Goal: Information Seeking & Learning: Learn about a topic

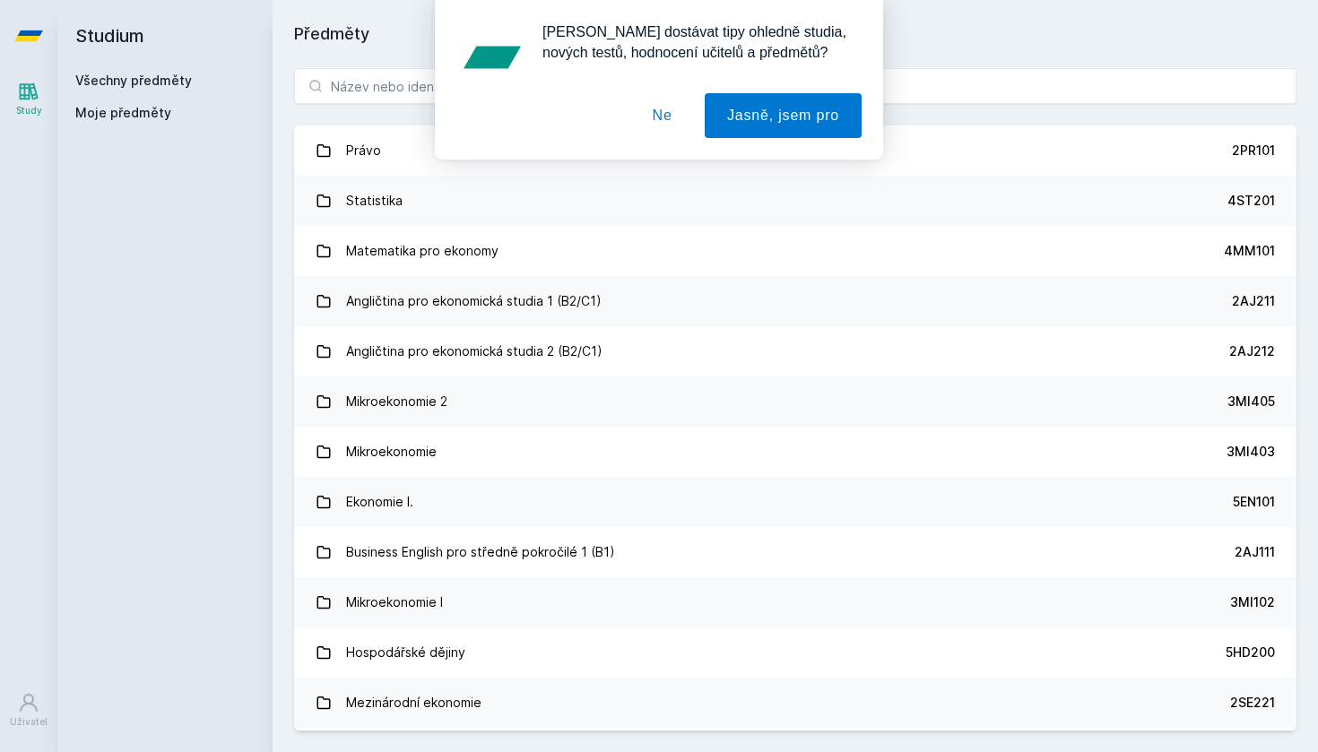
click at [669, 120] on button "Ne" at bounding box center [662, 115] width 65 height 45
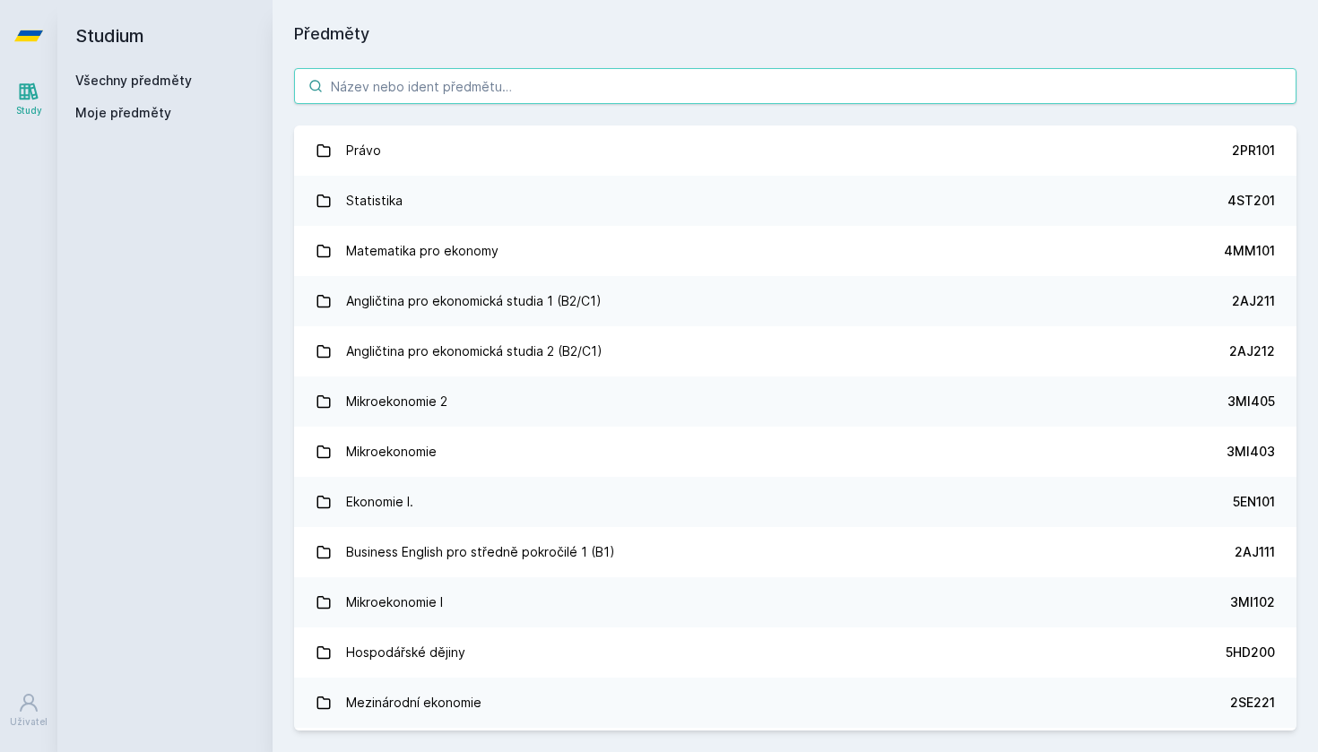
click at [624, 82] on input "search" at bounding box center [795, 86] width 1002 height 36
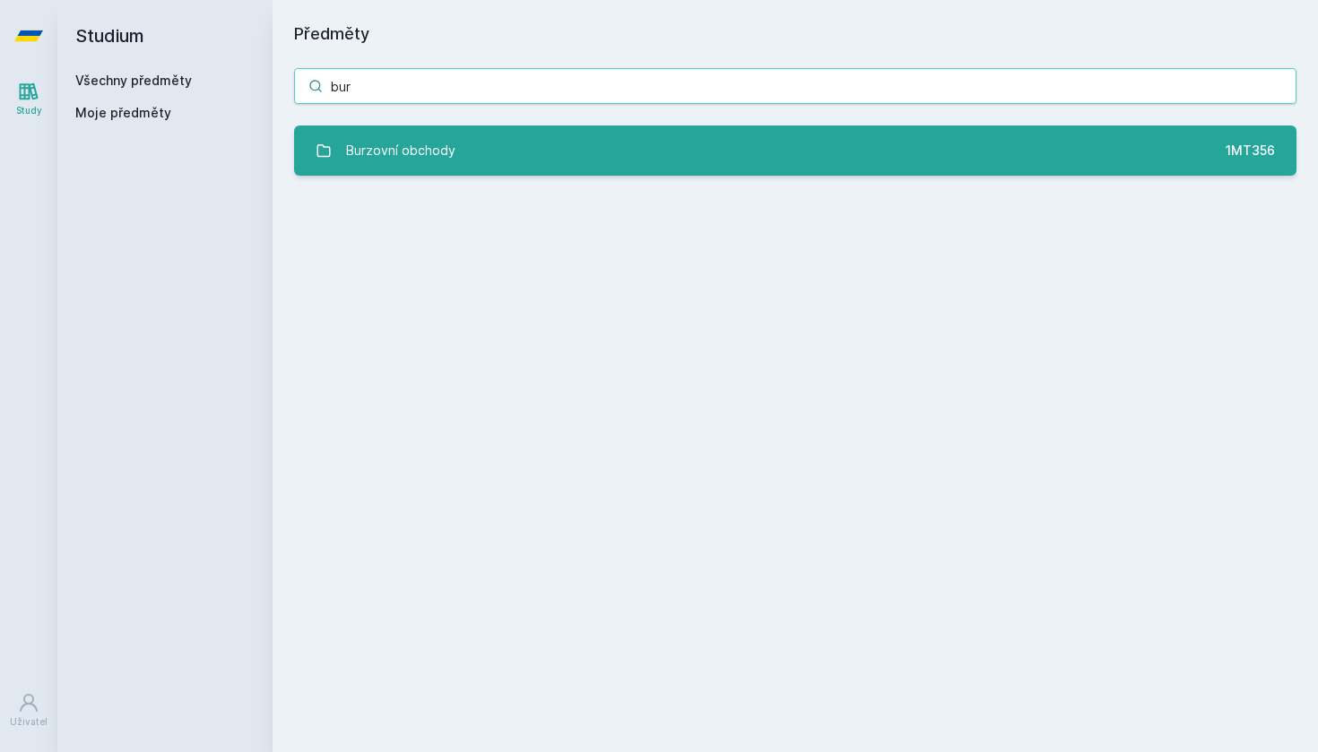
type input "bur"
click at [623, 128] on link "Burzovní obchody 1MT356" at bounding box center [795, 150] width 1002 height 50
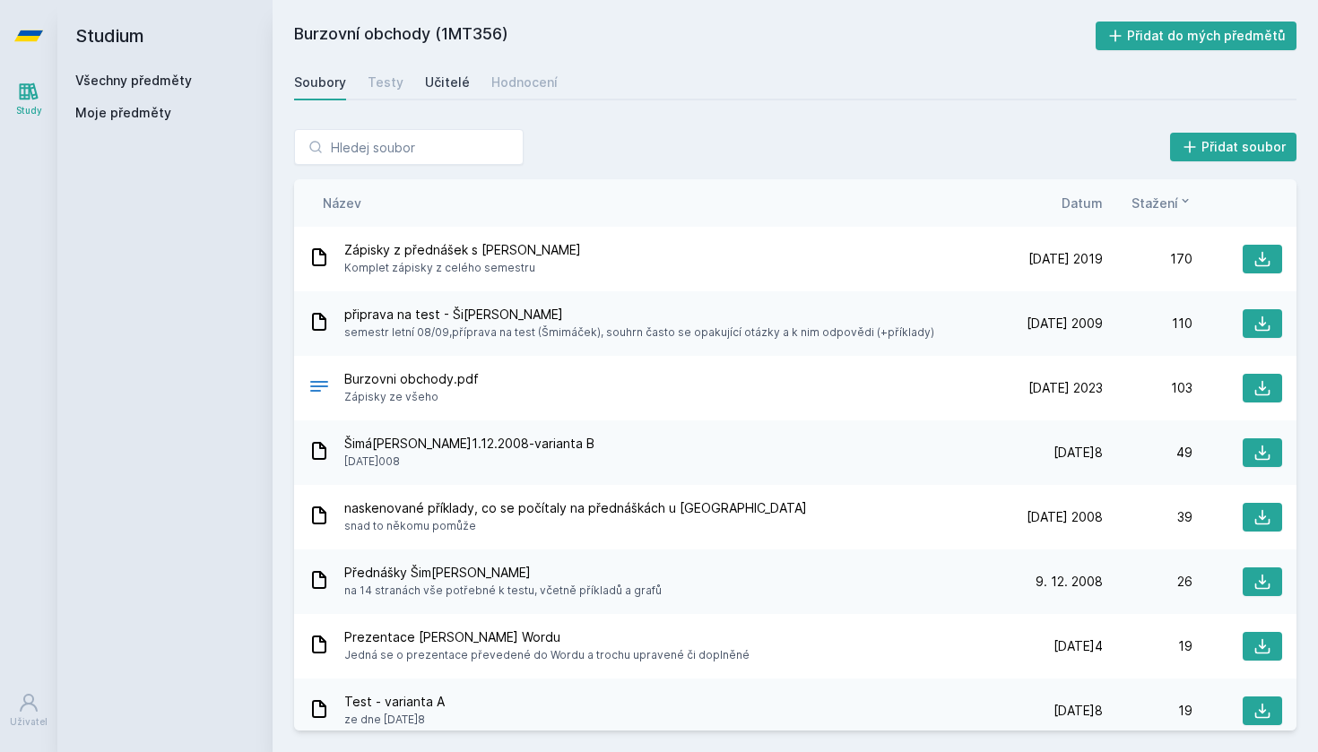
click at [439, 82] on div "Učitelé" at bounding box center [447, 83] width 45 height 18
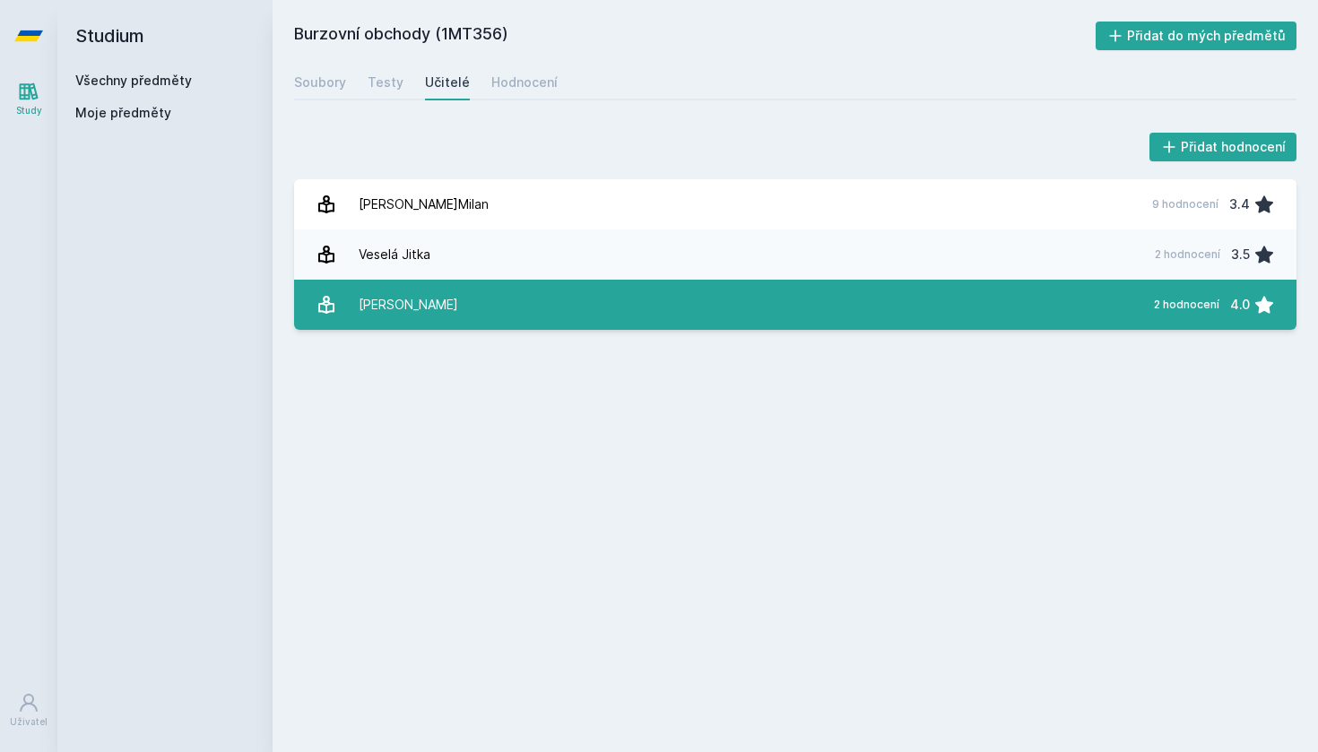
click at [449, 304] on link "[PERSON_NAME] 2 hodnocení 4.0" at bounding box center [795, 305] width 1002 height 50
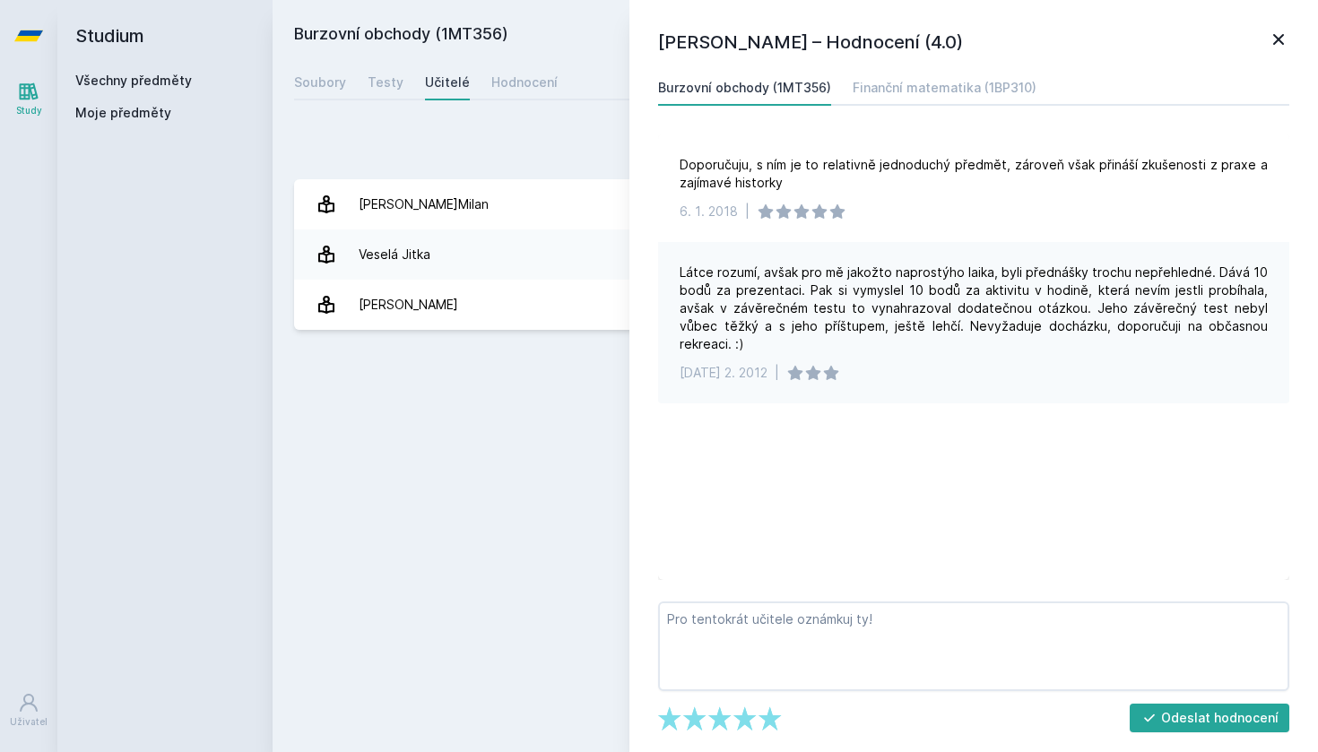
click at [509, 159] on div "Přidat hodnocení" at bounding box center [795, 147] width 1002 height 36
click at [524, 87] on div "Hodnocení" at bounding box center [524, 83] width 66 height 18
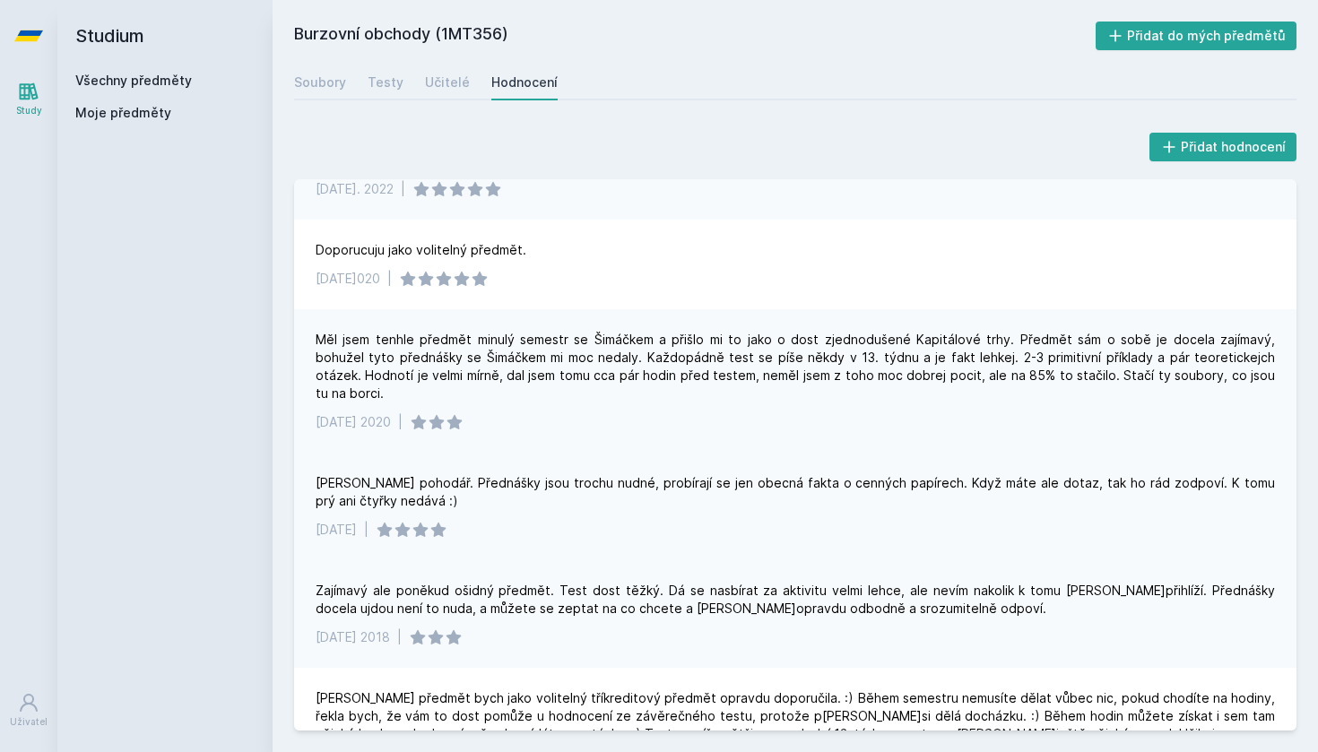
scroll to position [352, 0]
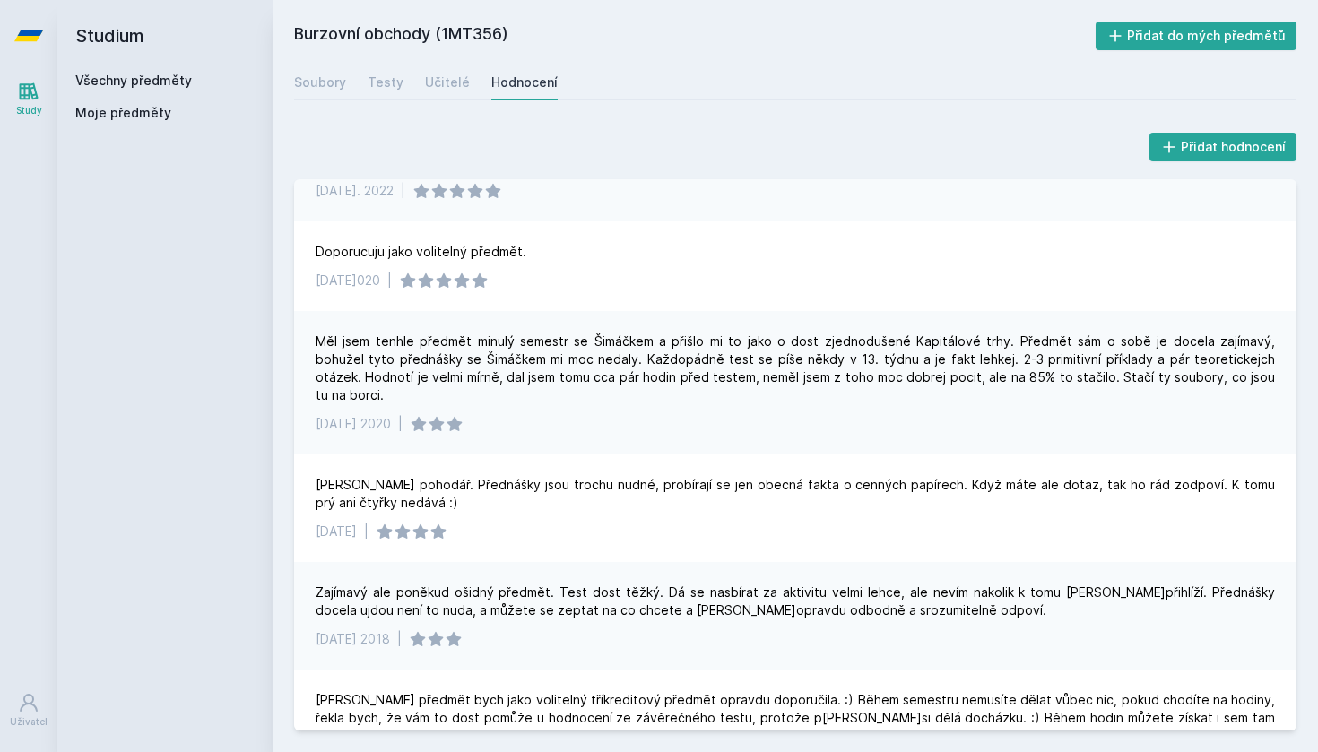
click at [20, 41] on icon at bounding box center [28, 35] width 29 height 11
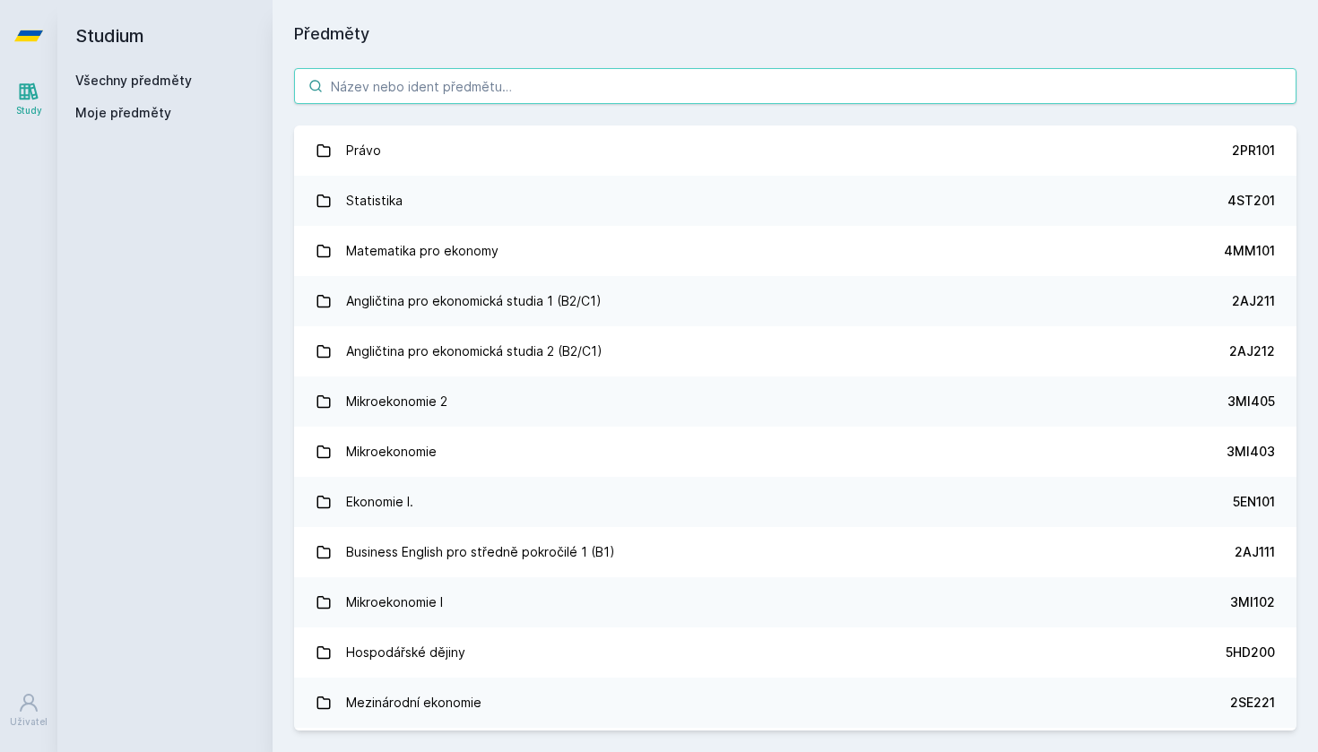
click at [480, 68] on input "search" at bounding box center [795, 86] width 1002 height 36
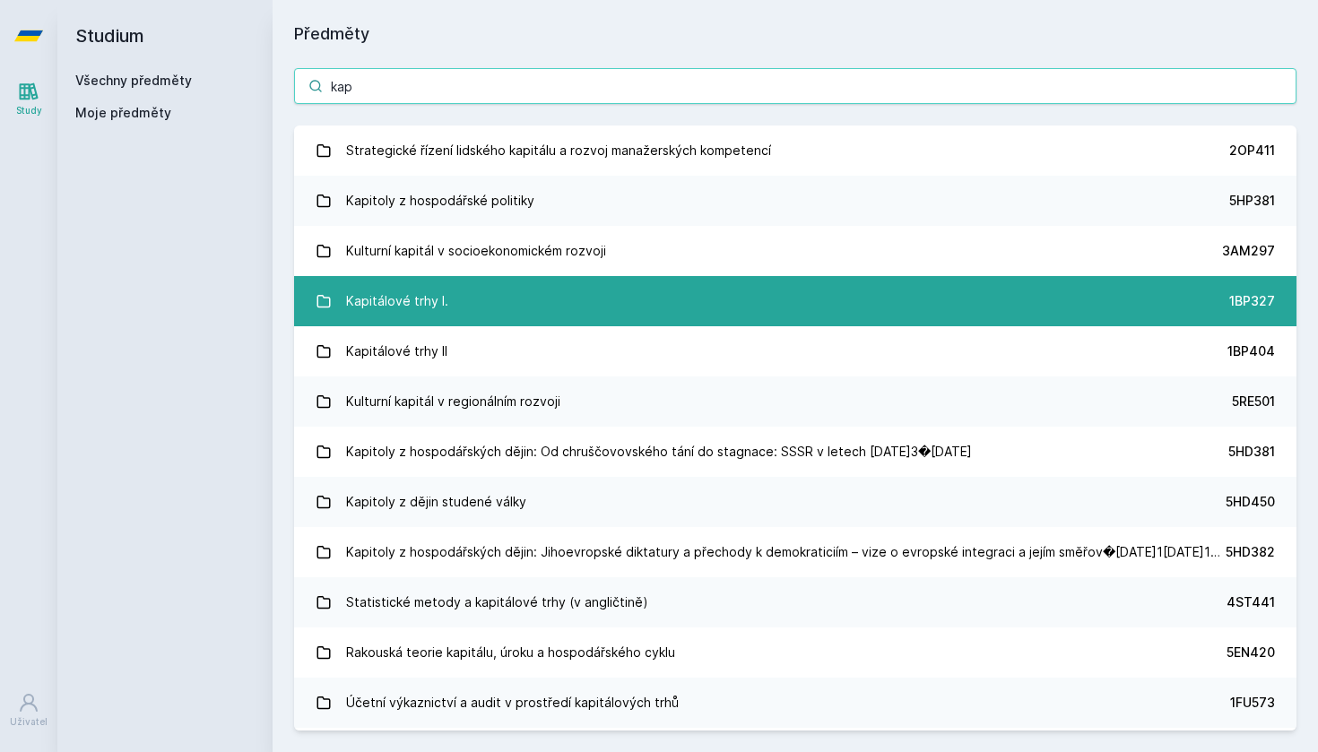
type input "kap"
click at [376, 277] on link "Kapitálové trhy I. 1BP327" at bounding box center [795, 301] width 1002 height 50
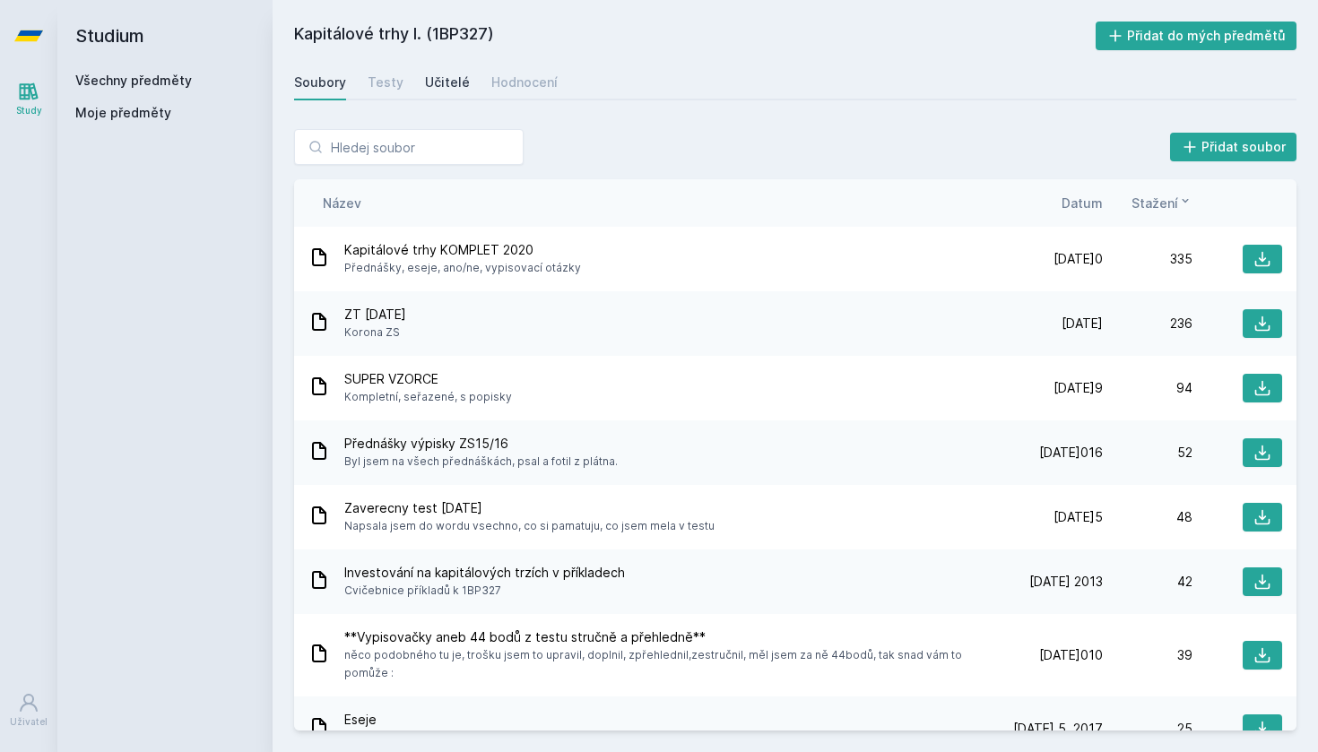
click at [441, 78] on div "Učitelé" at bounding box center [447, 83] width 45 height 18
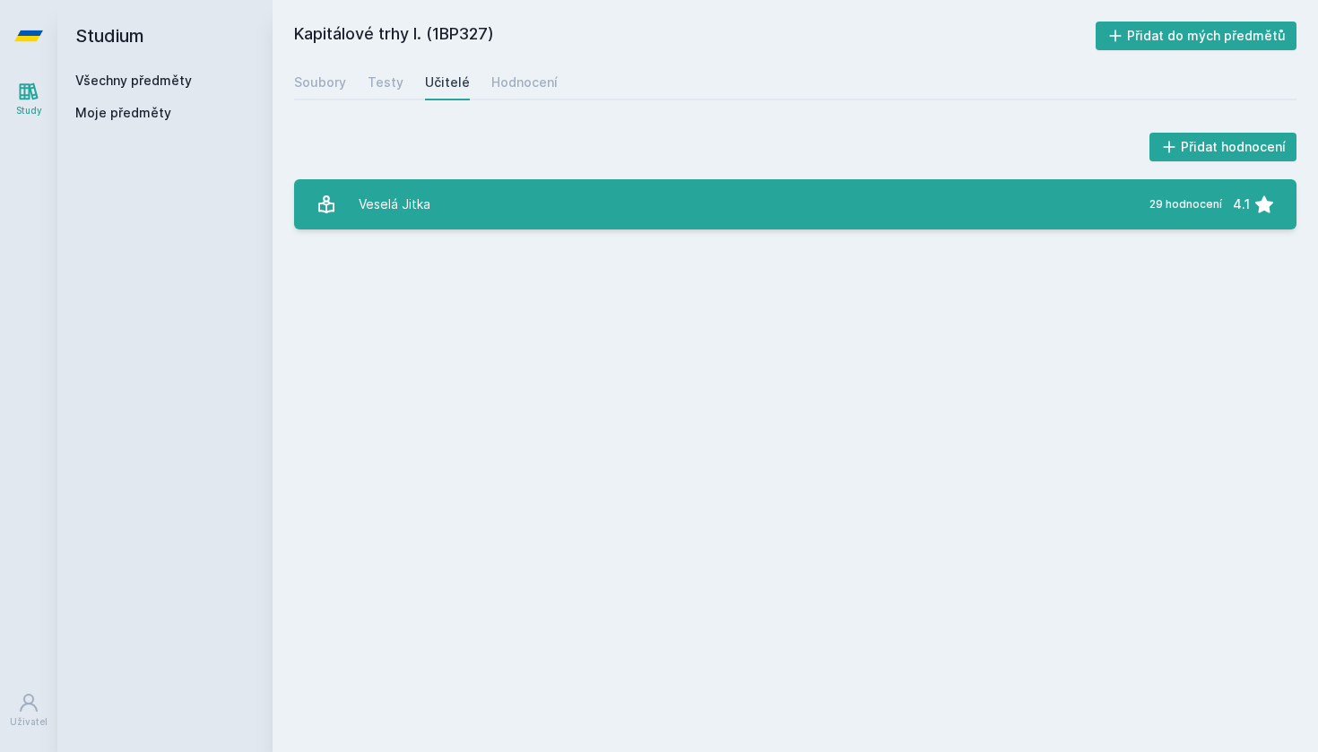
click at [629, 196] on link "Veselá Jitka 29 hodnocení 4.1" at bounding box center [795, 204] width 1002 height 50
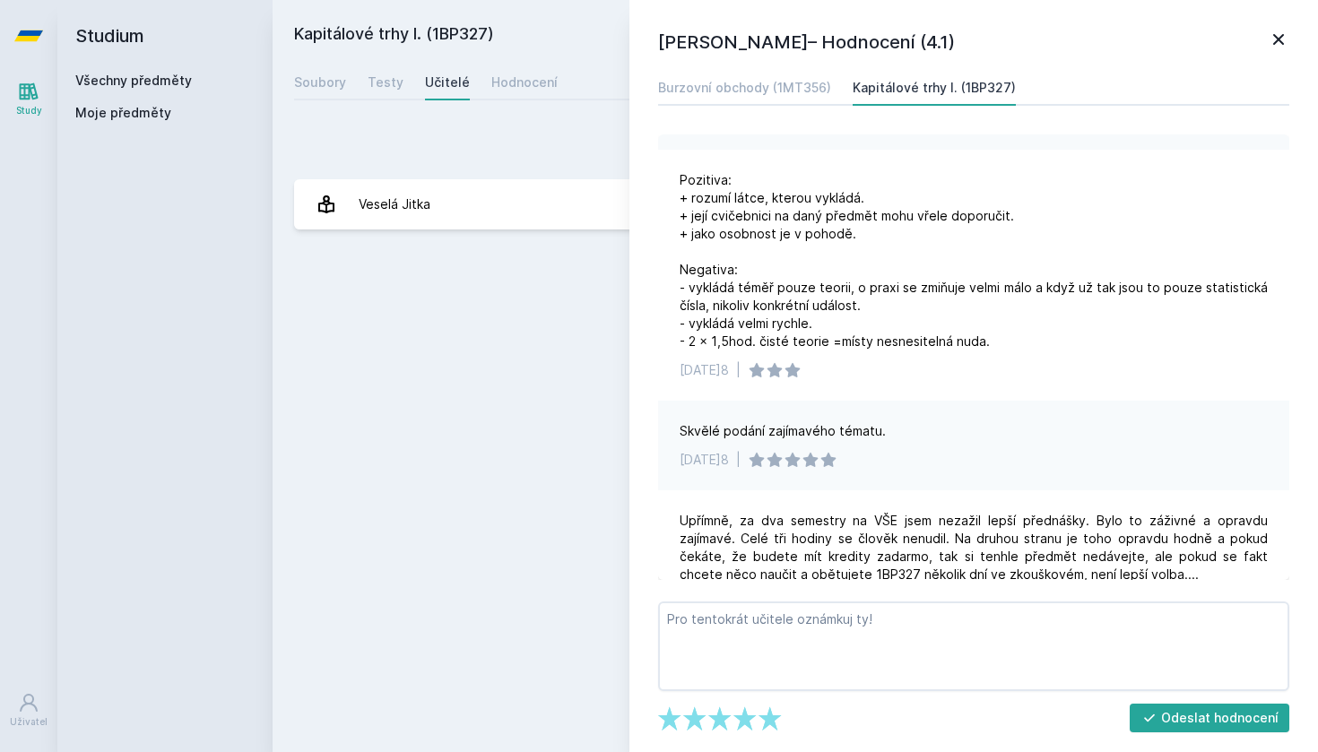
click at [13, 31] on link at bounding box center [28, 36] width 57 height 72
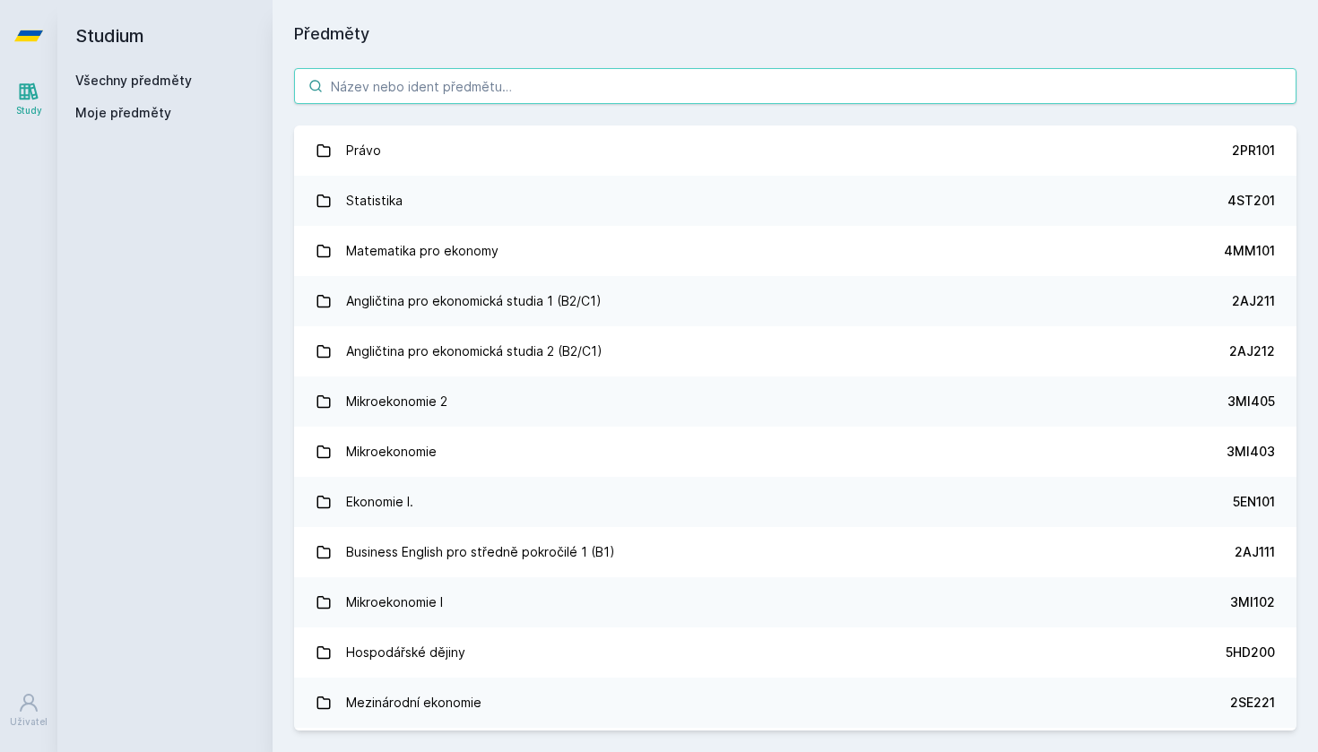
click at [493, 85] on input "search" at bounding box center [795, 86] width 1002 height 36
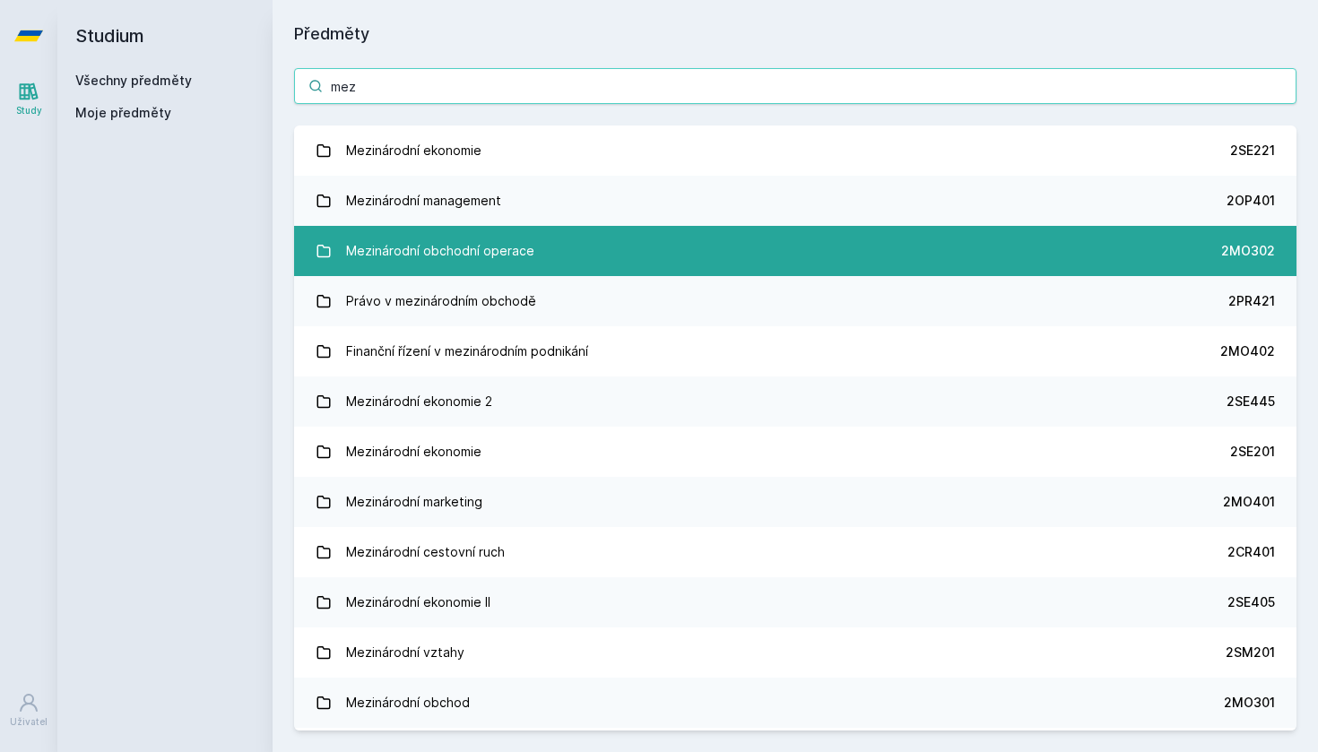
type input "mez"
click at [460, 236] on div "Mezinárodní obchodní operace" at bounding box center [440, 251] width 188 height 36
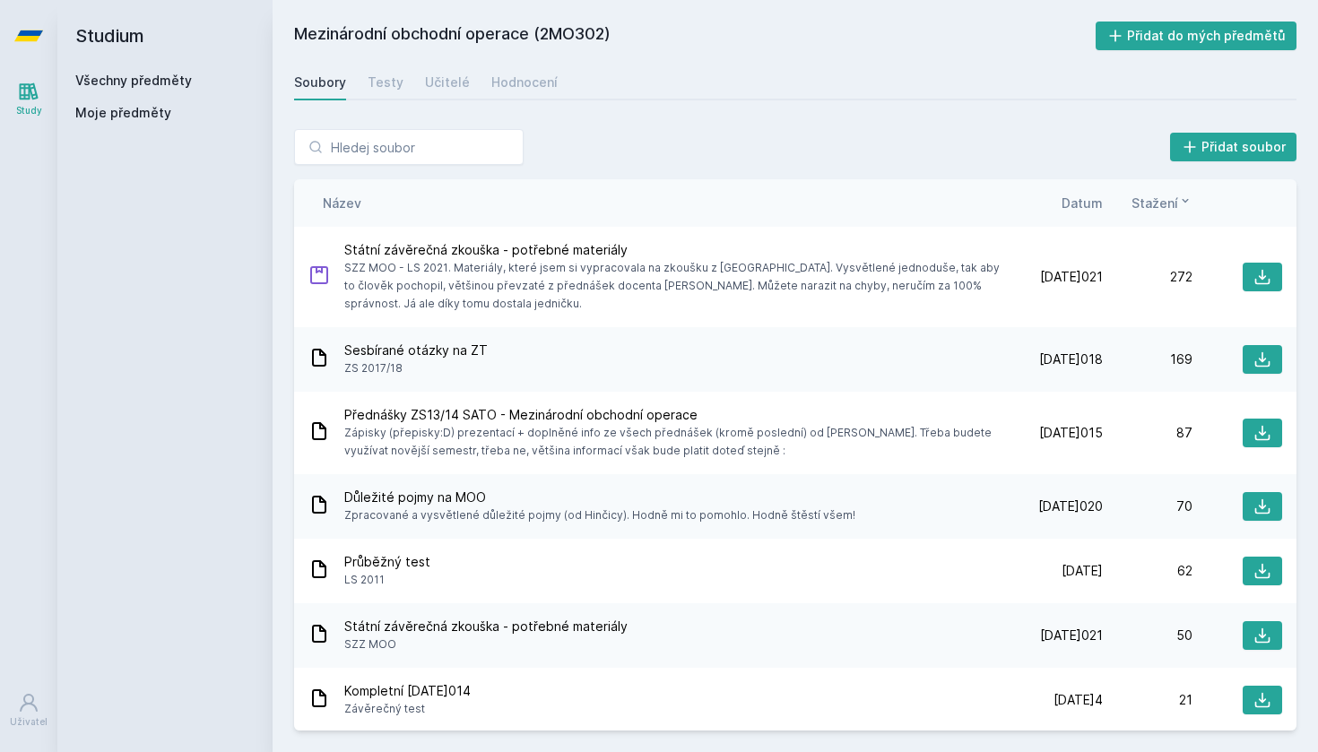
click at [31, 42] on icon at bounding box center [28, 36] width 29 height 72
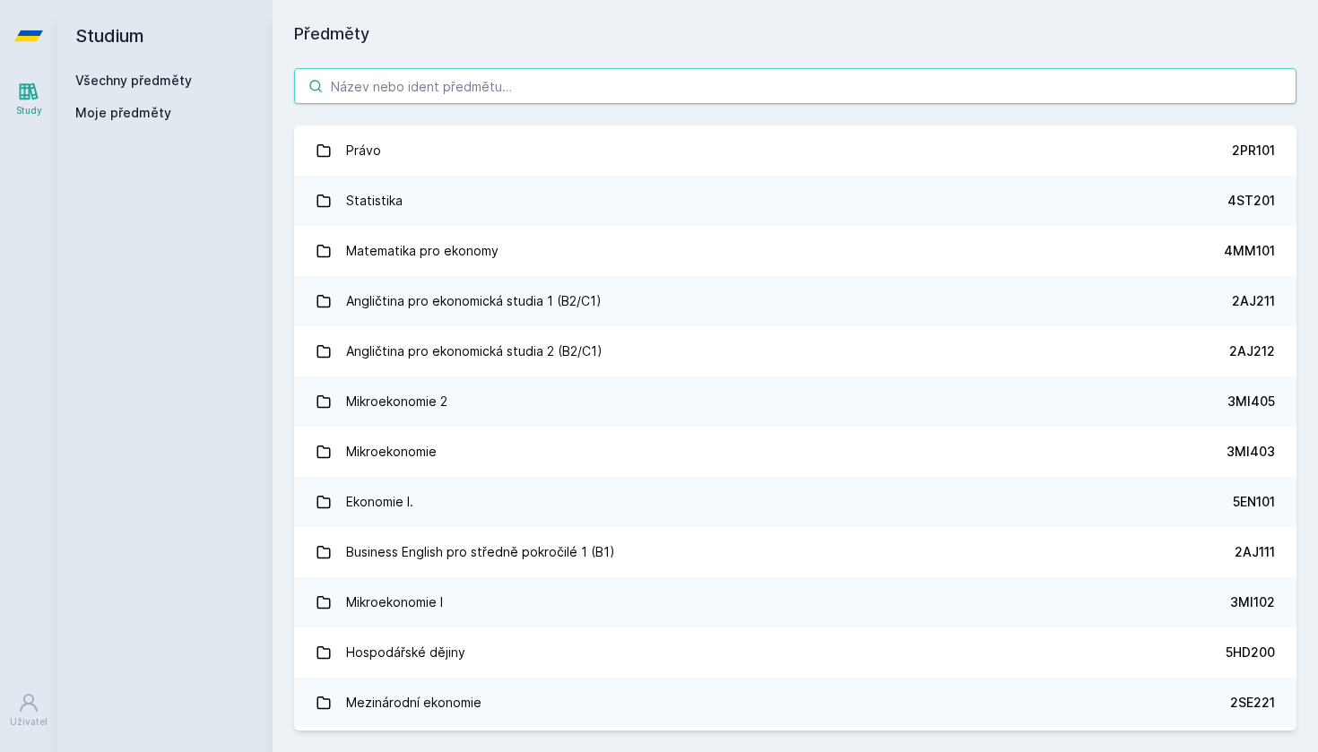
click at [423, 92] on input "search" at bounding box center [795, 86] width 1002 height 36
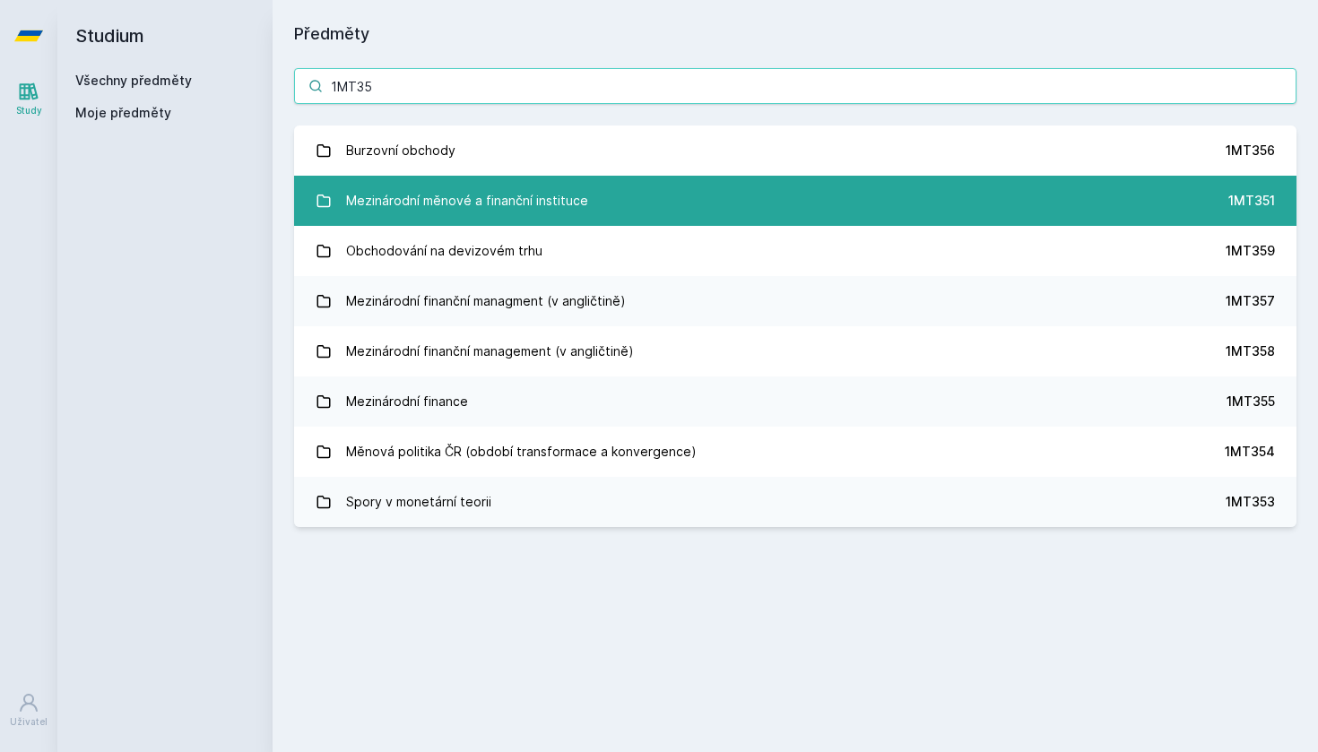
type input "1MT35"
click at [440, 194] on div "Mezinárodní měnové a finanční instituce" at bounding box center [467, 201] width 242 height 36
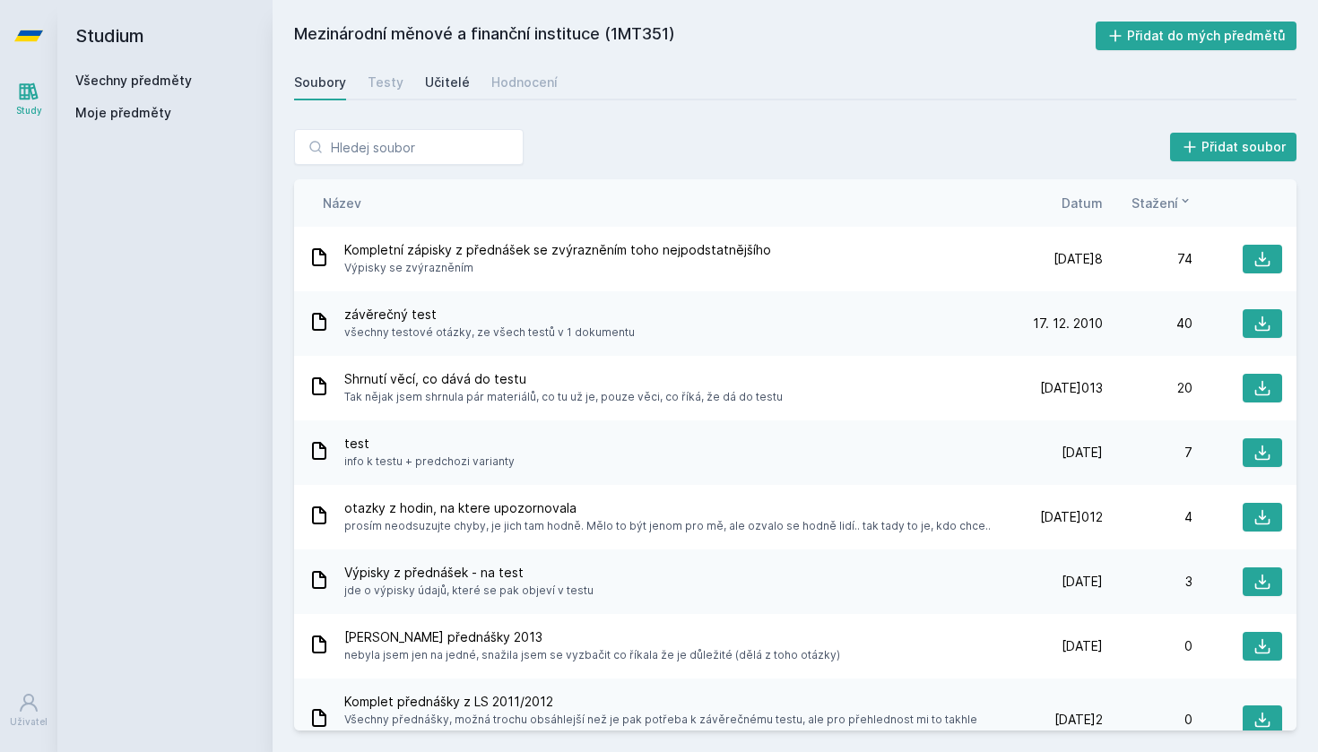
click at [451, 82] on div "Učitelé" at bounding box center [447, 83] width 45 height 18
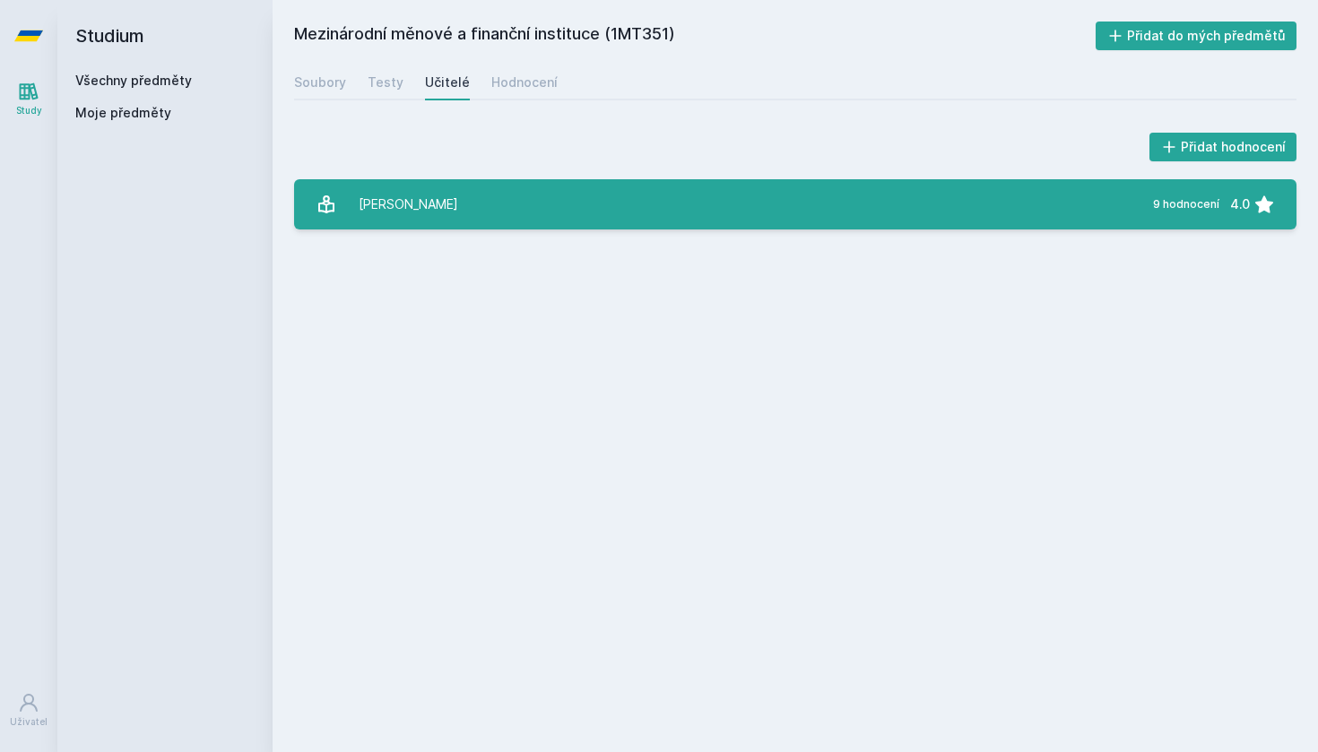
click at [433, 196] on div "[PERSON_NAME]" at bounding box center [408, 204] width 99 height 36
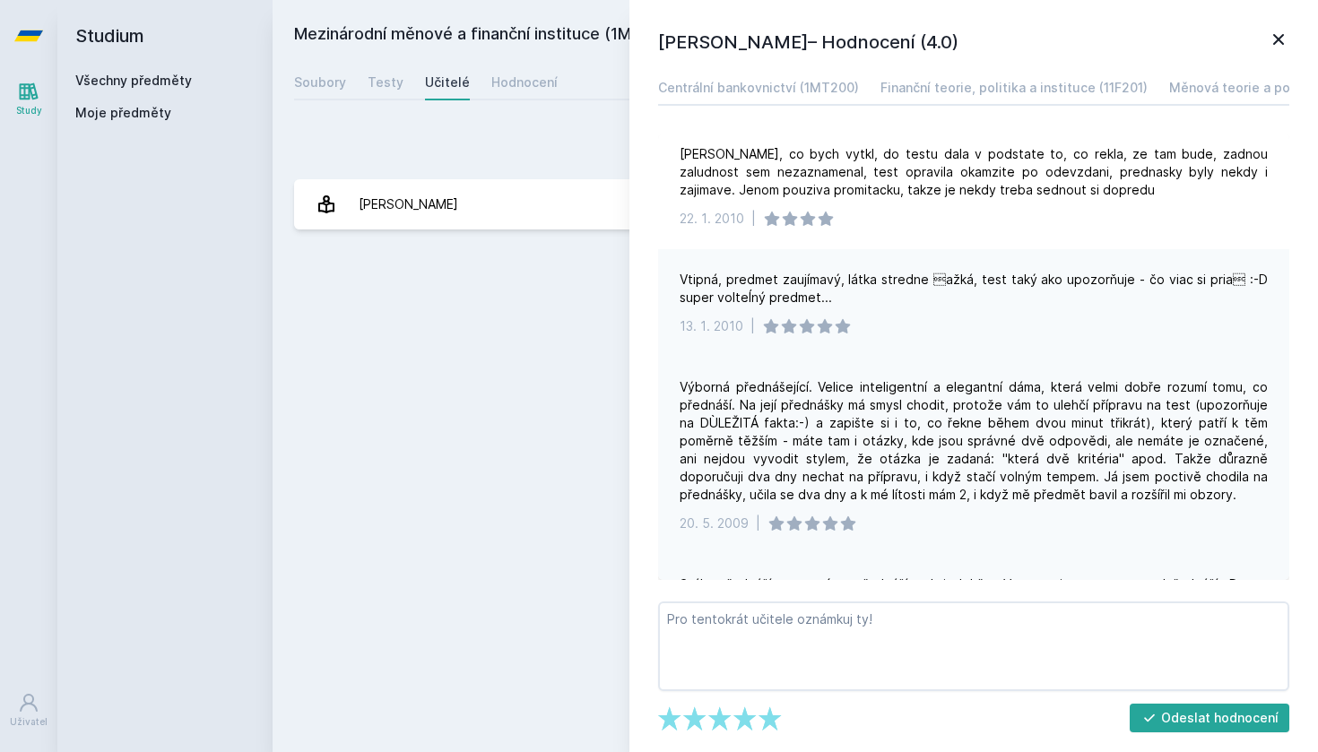
scroll to position [439, 0]
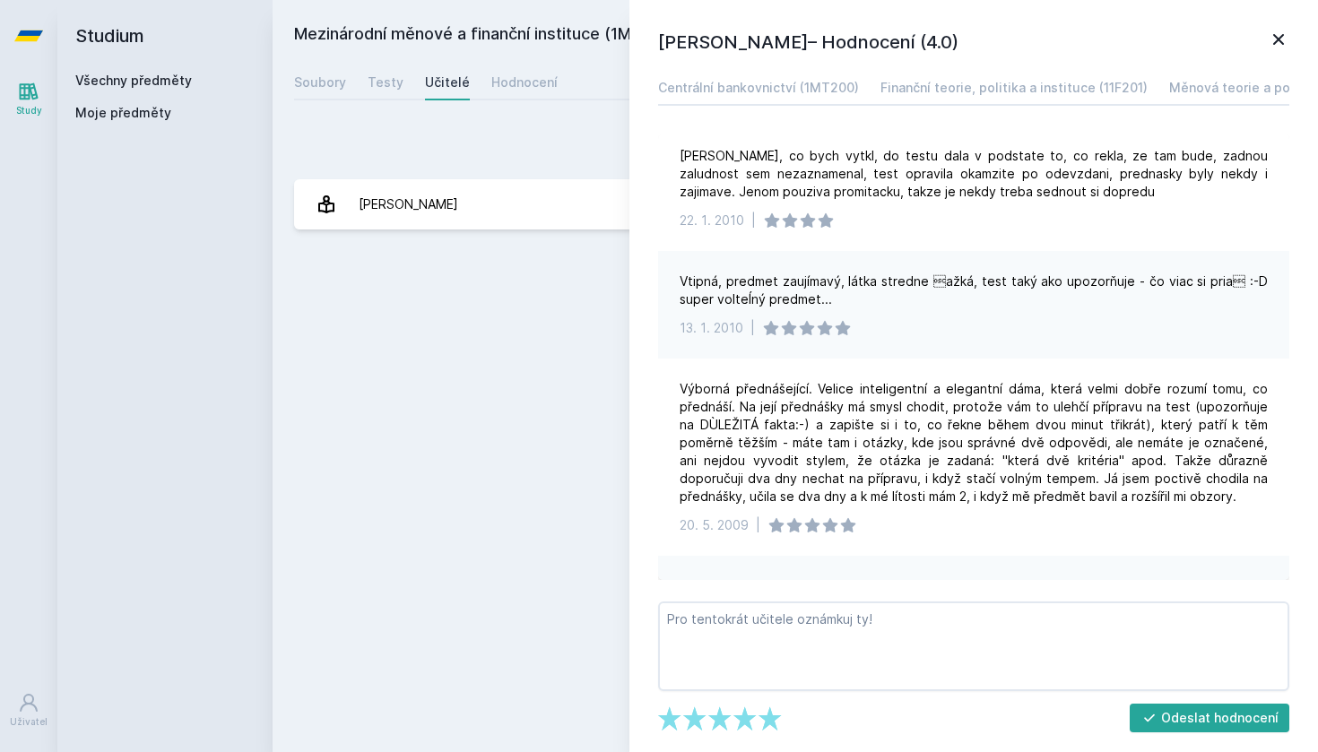
click at [1276, 30] on icon at bounding box center [1278, 40] width 22 height 22
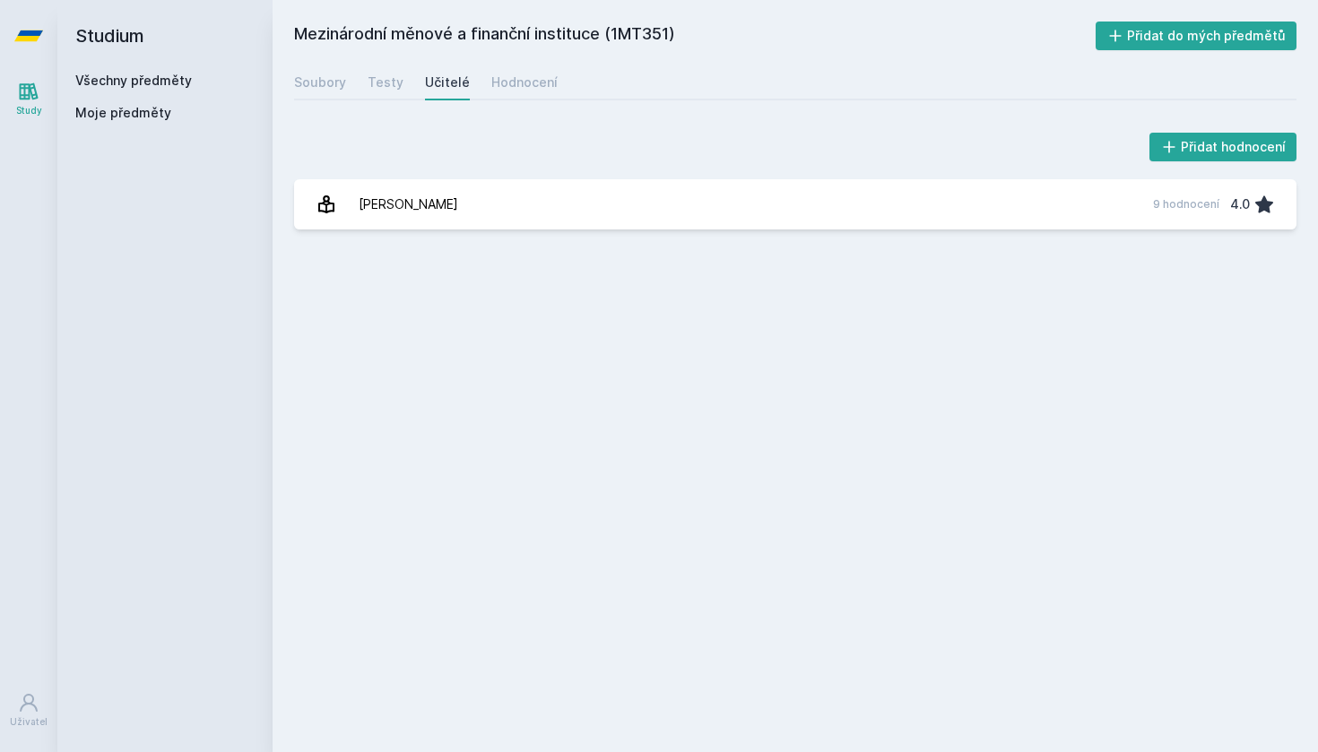
click at [35, 22] on icon at bounding box center [28, 36] width 29 height 72
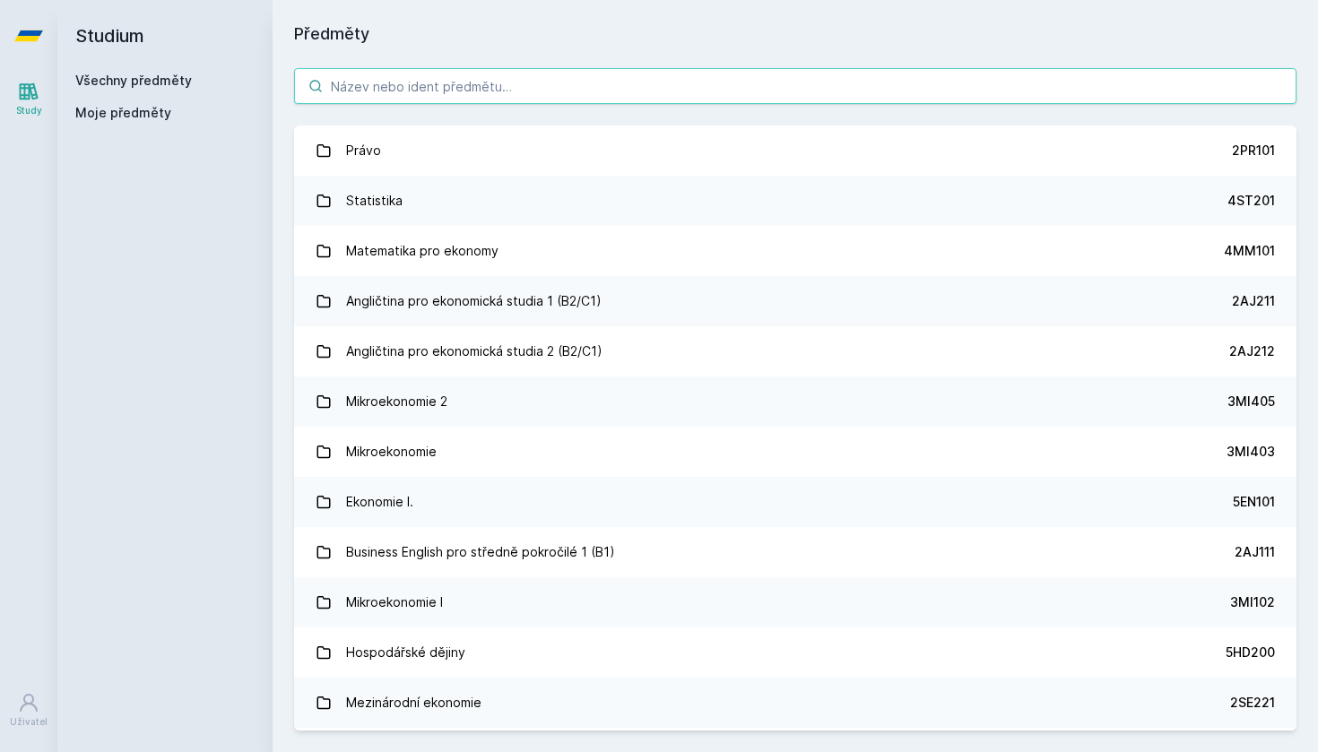
click at [398, 88] on input "search" at bounding box center [795, 86] width 1002 height 36
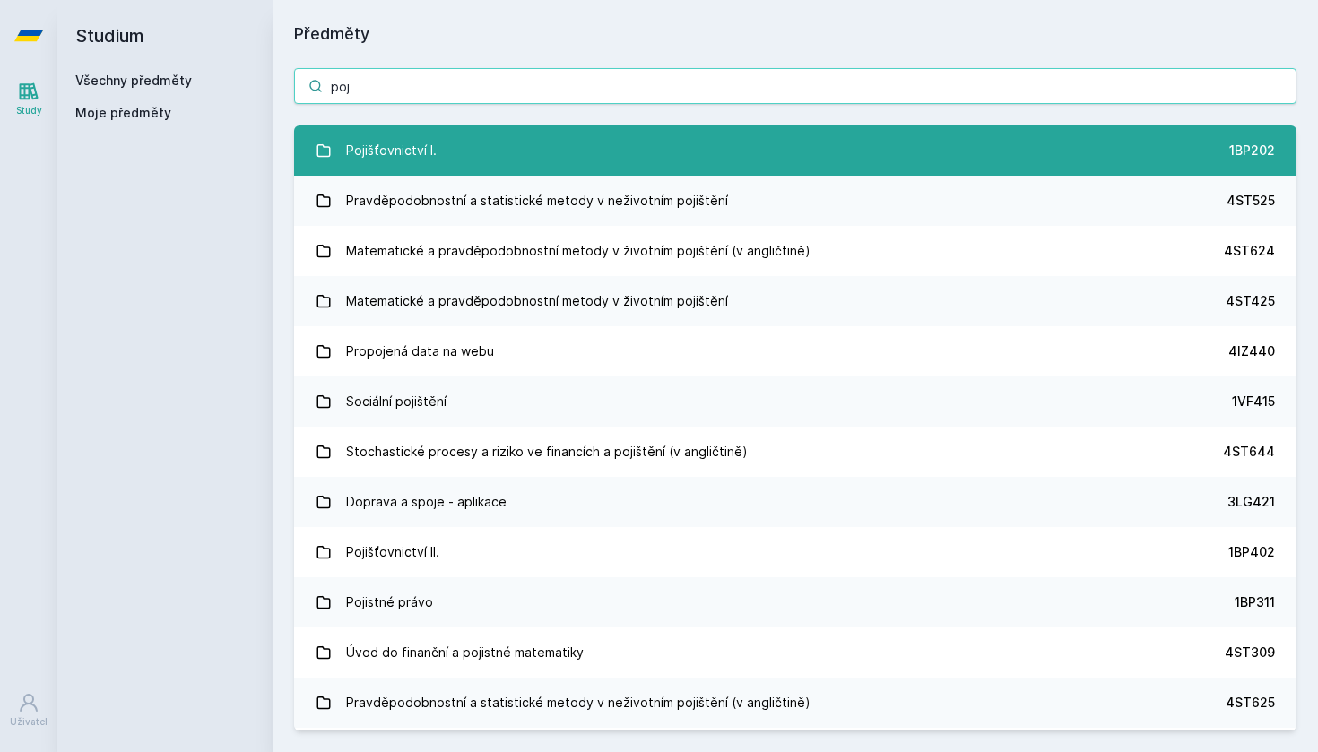
type input "poj"
click at [403, 154] on div "Pojišťovnictví I." at bounding box center [391, 151] width 91 height 36
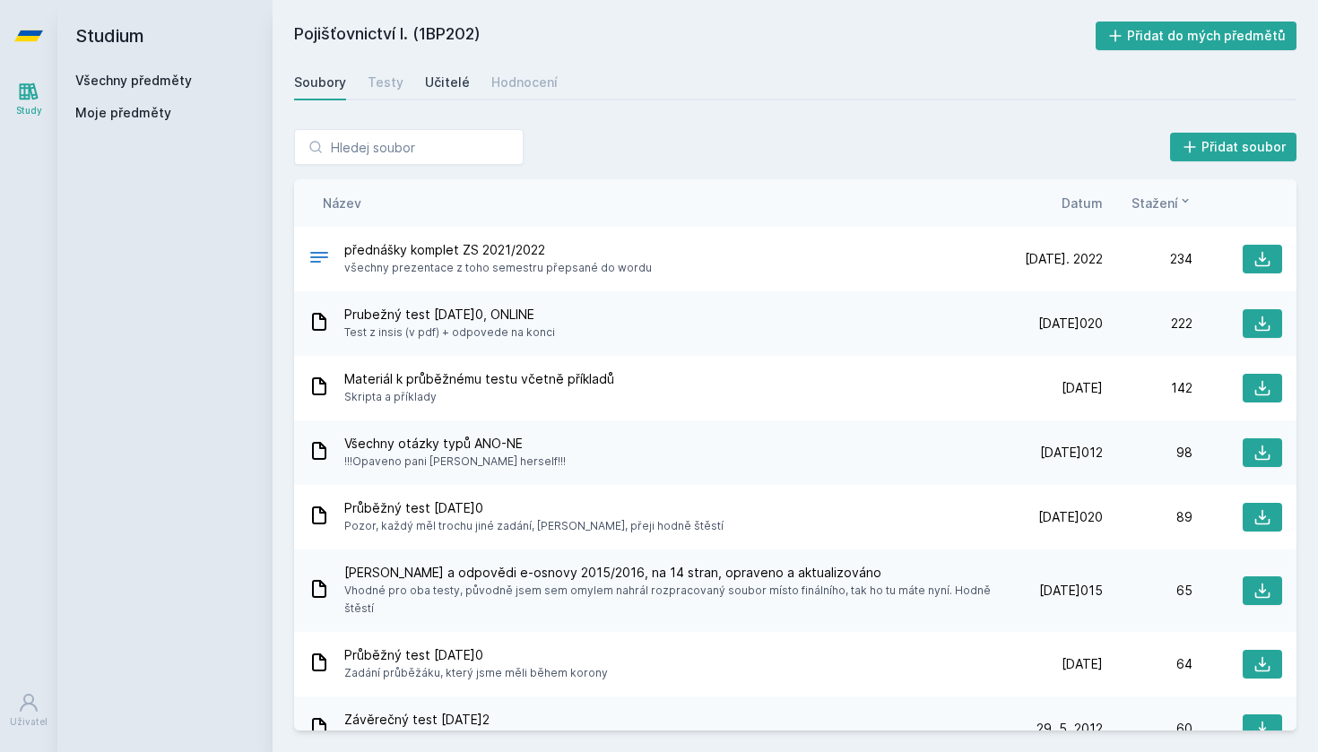
click at [431, 81] on div "Učitelé" at bounding box center [447, 83] width 45 height 18
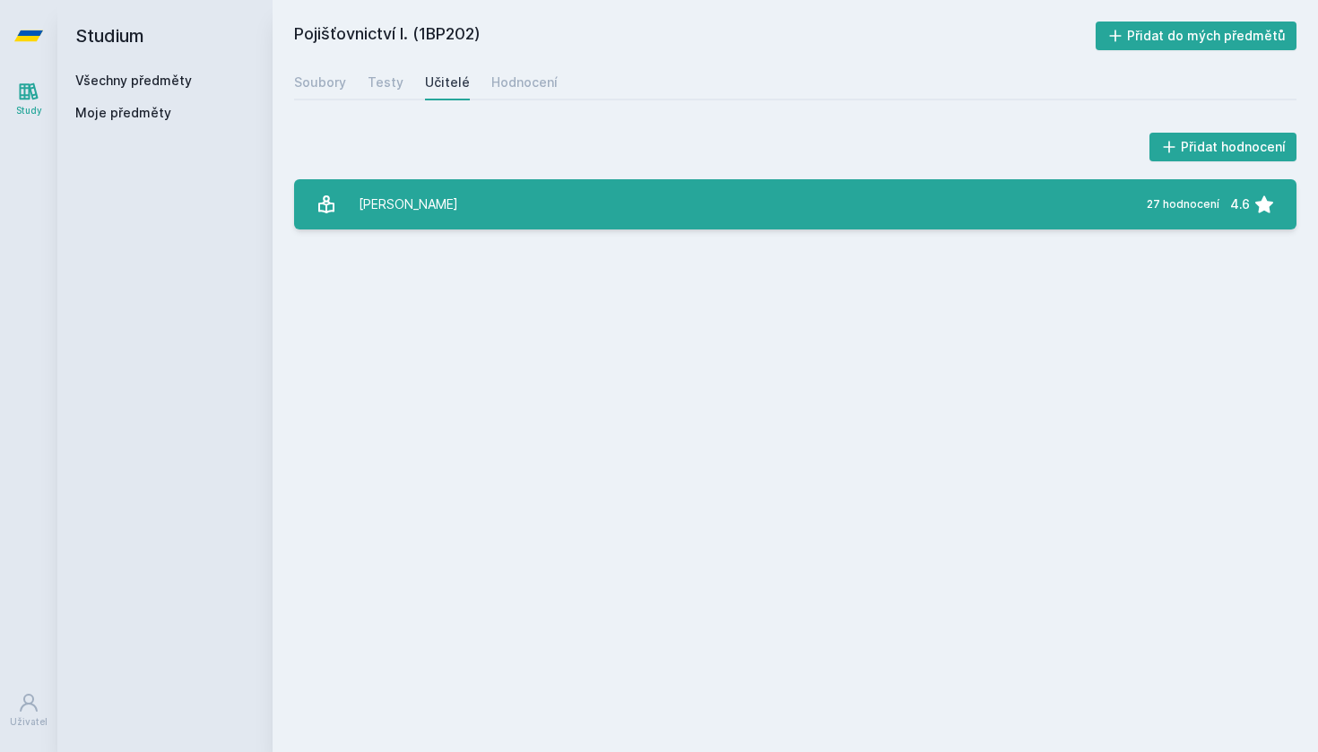
click at [428, 196] on div "[PERSON_NAME]" at bounding box center [408, 204] width 99 height 36
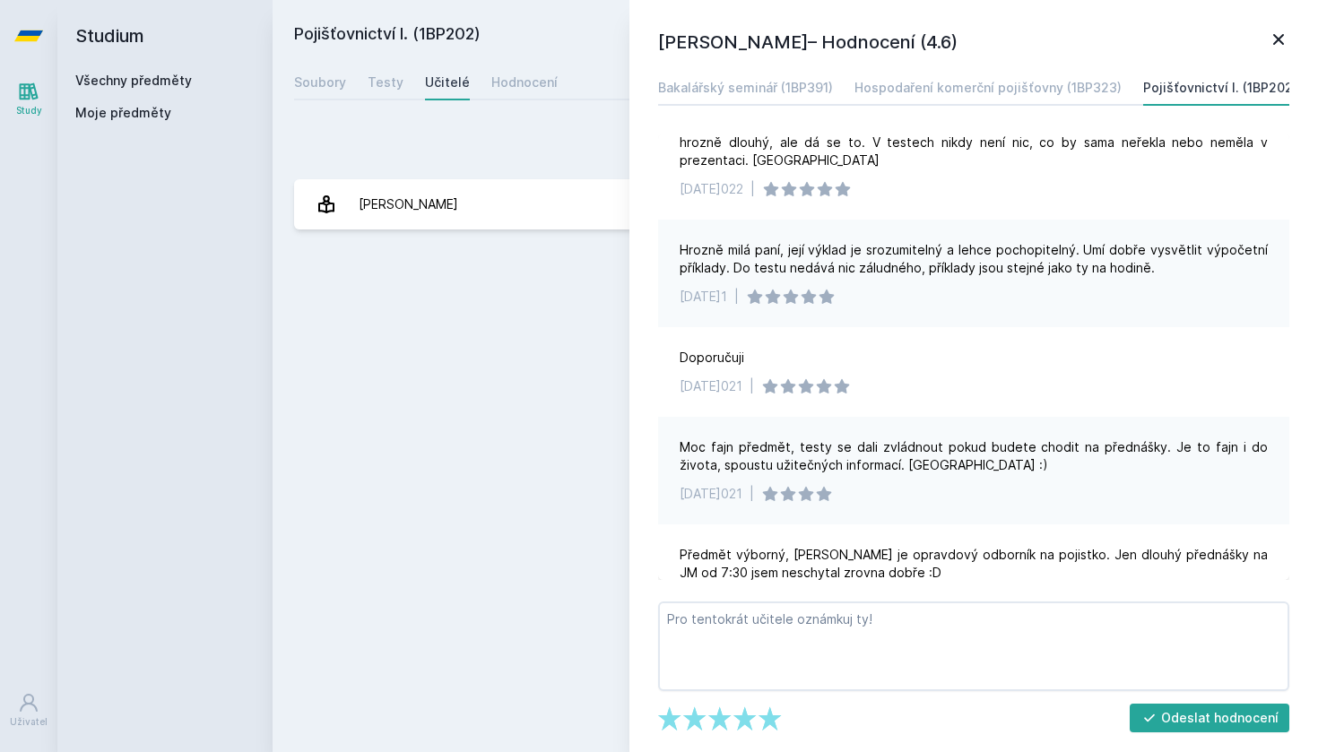
scroll to position [161, 0]
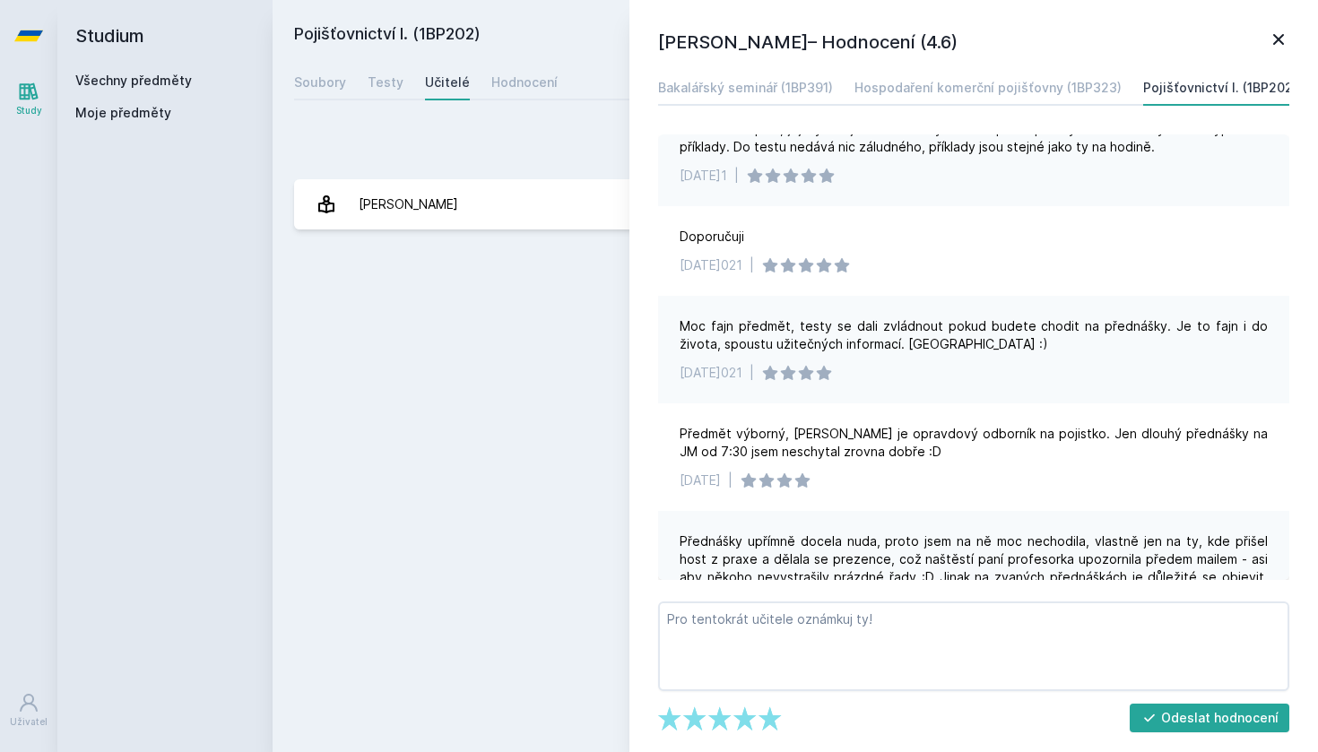
click at [1281, 47] on icon at bounding box center [1278, 40] width 22 height 22
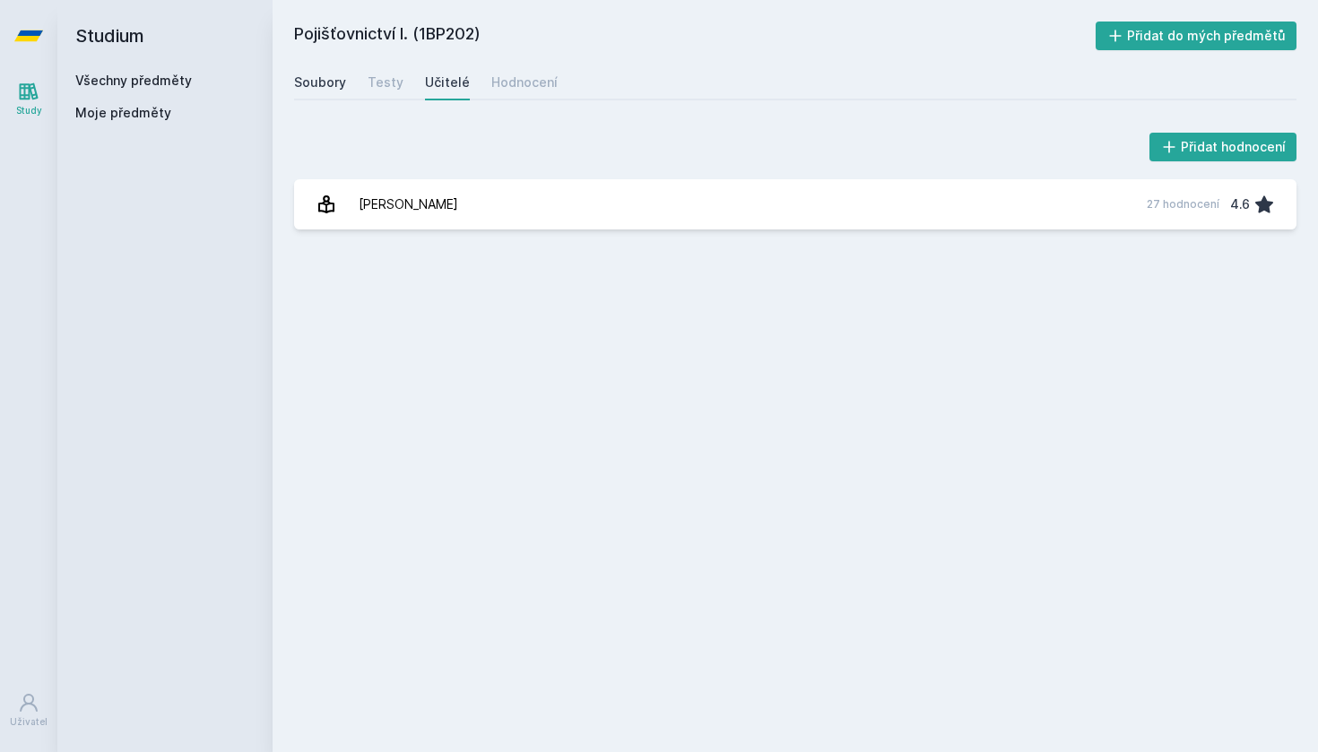
click at [320, 83] on div "Soubory" at bounding box center [320, 83] width 52 height 18
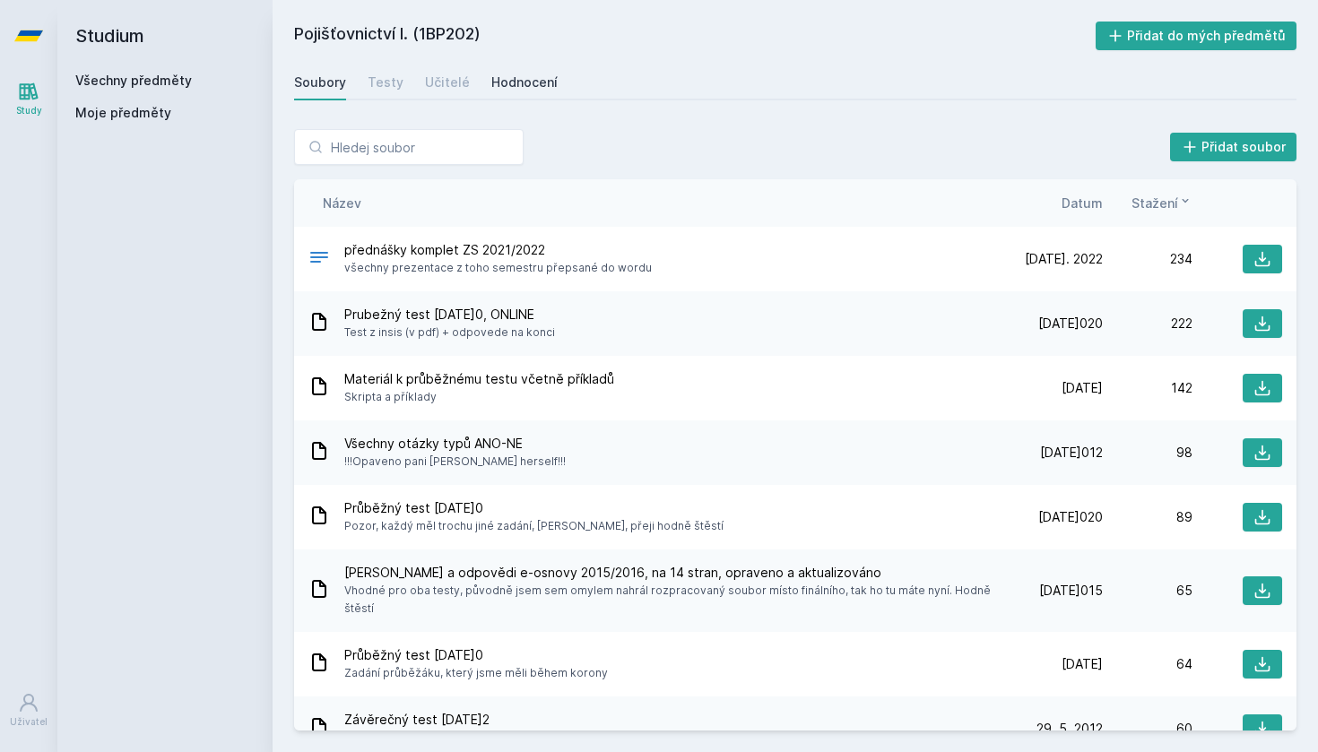
click at [547, 83] on div "Hodnocení" at bounding box center [524, 83] width 66 height 18
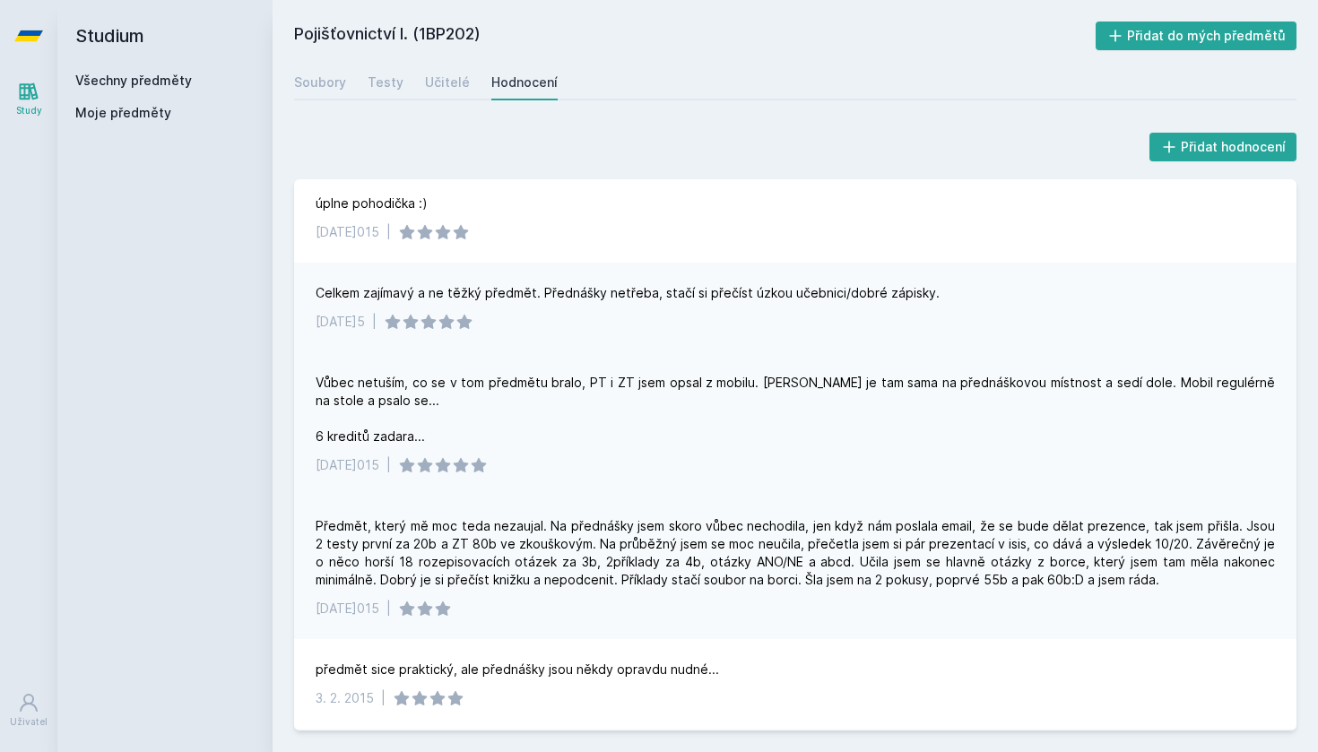
scroll to position [1188, 0]
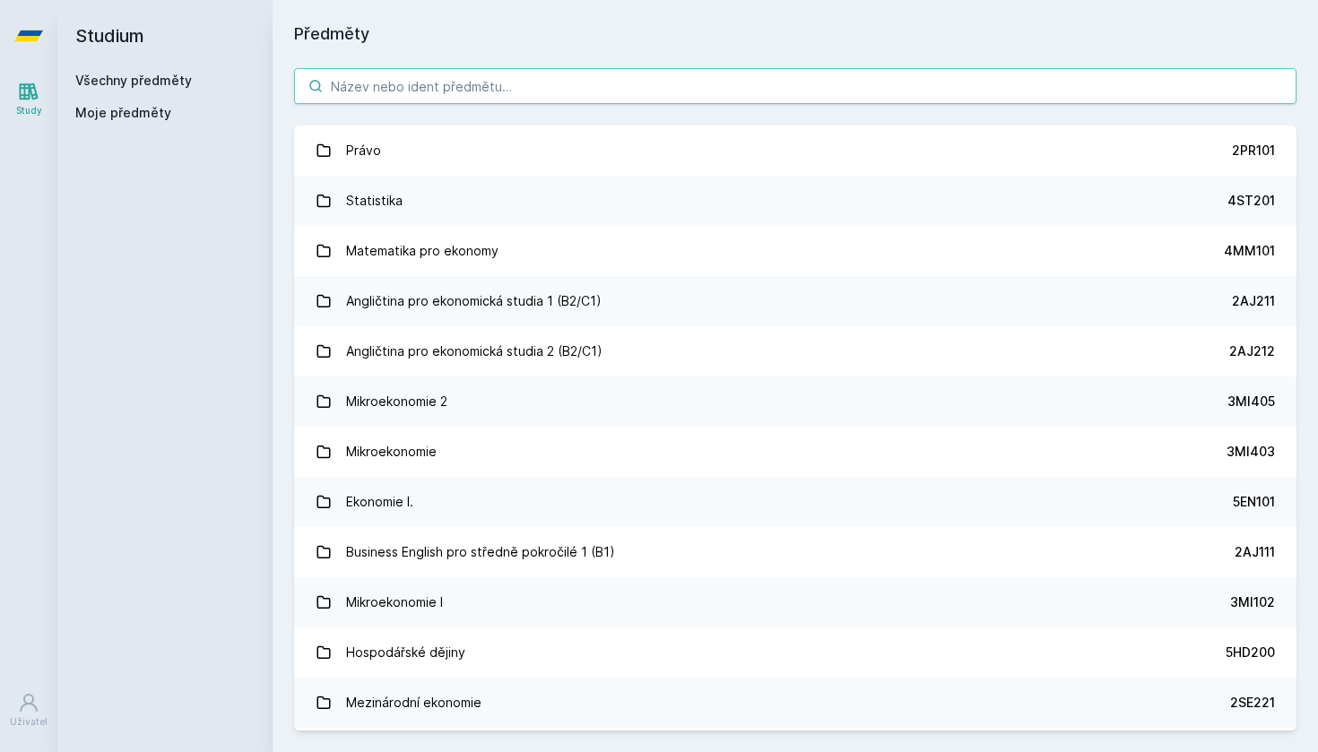
click at [545, 74] on input "search" at bounding box center [795, 86] width 1002 height 36
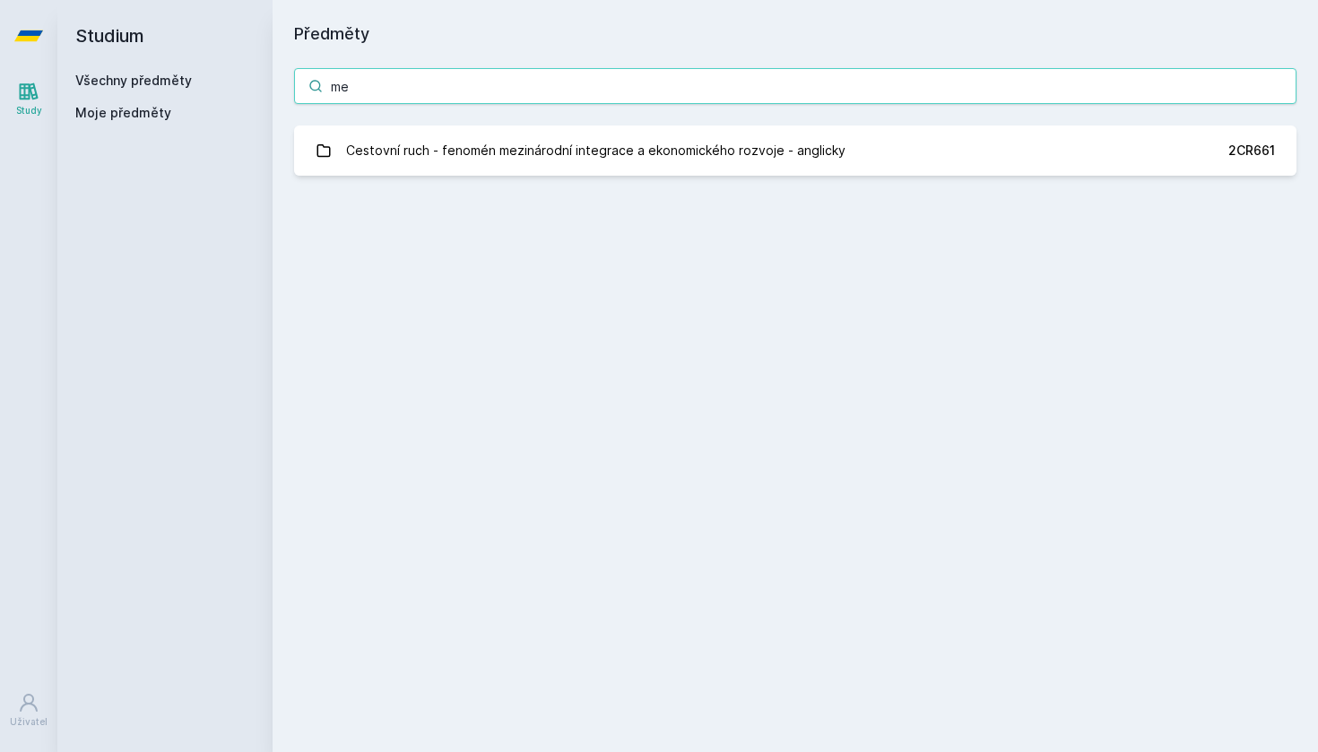
type input "m"
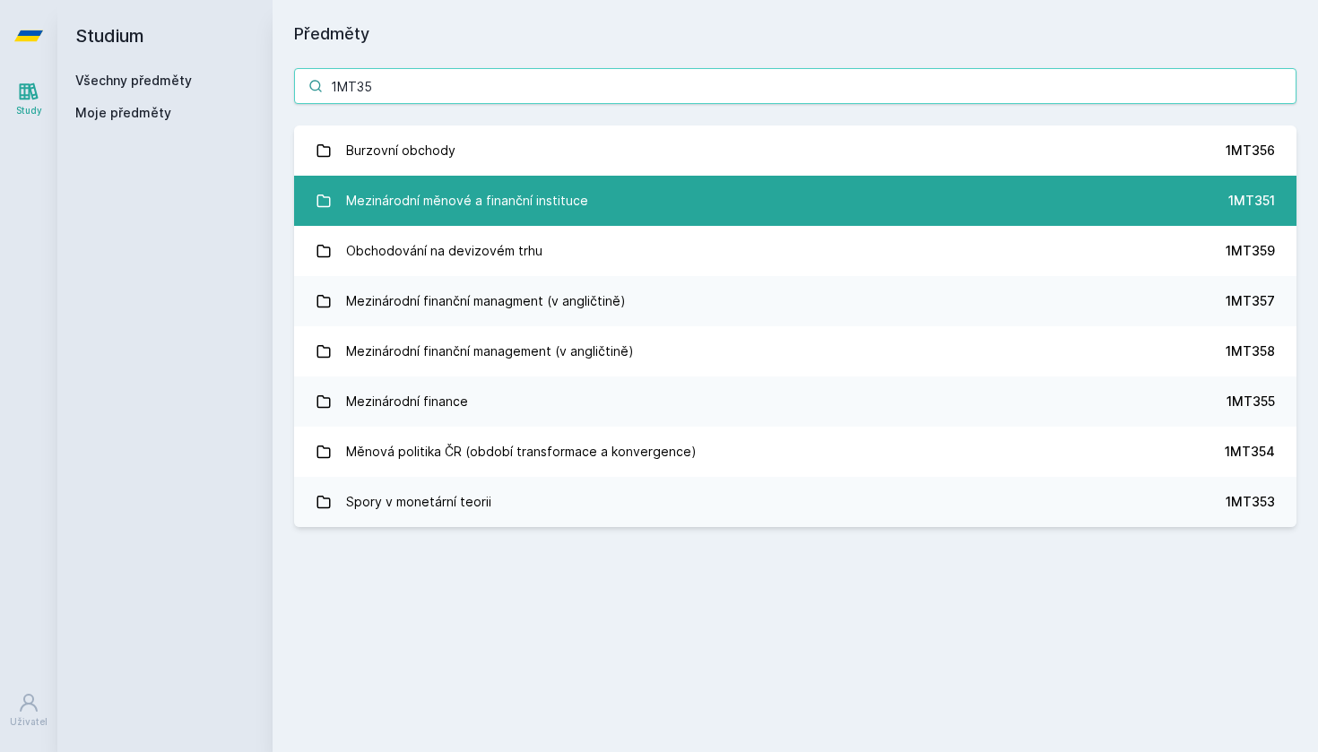
type input "1MT35"
click at [542, 203] on div "Mezinárodní měnové a finanční instituce" at bounding box center [467, 201] width 242 height 36
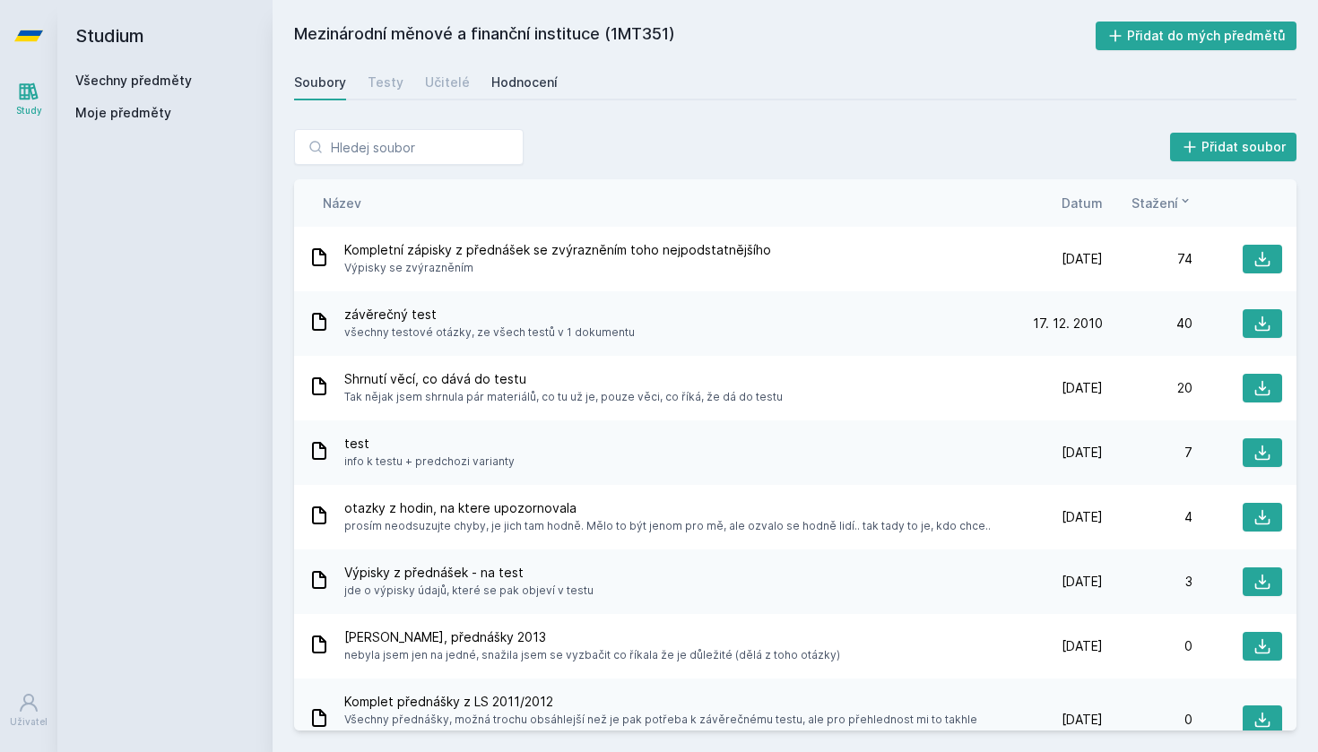
click at [508, 82] on div "Hodnocení" at bounding box center [524, 83] width 66 height 18
